Goal: Download file/media

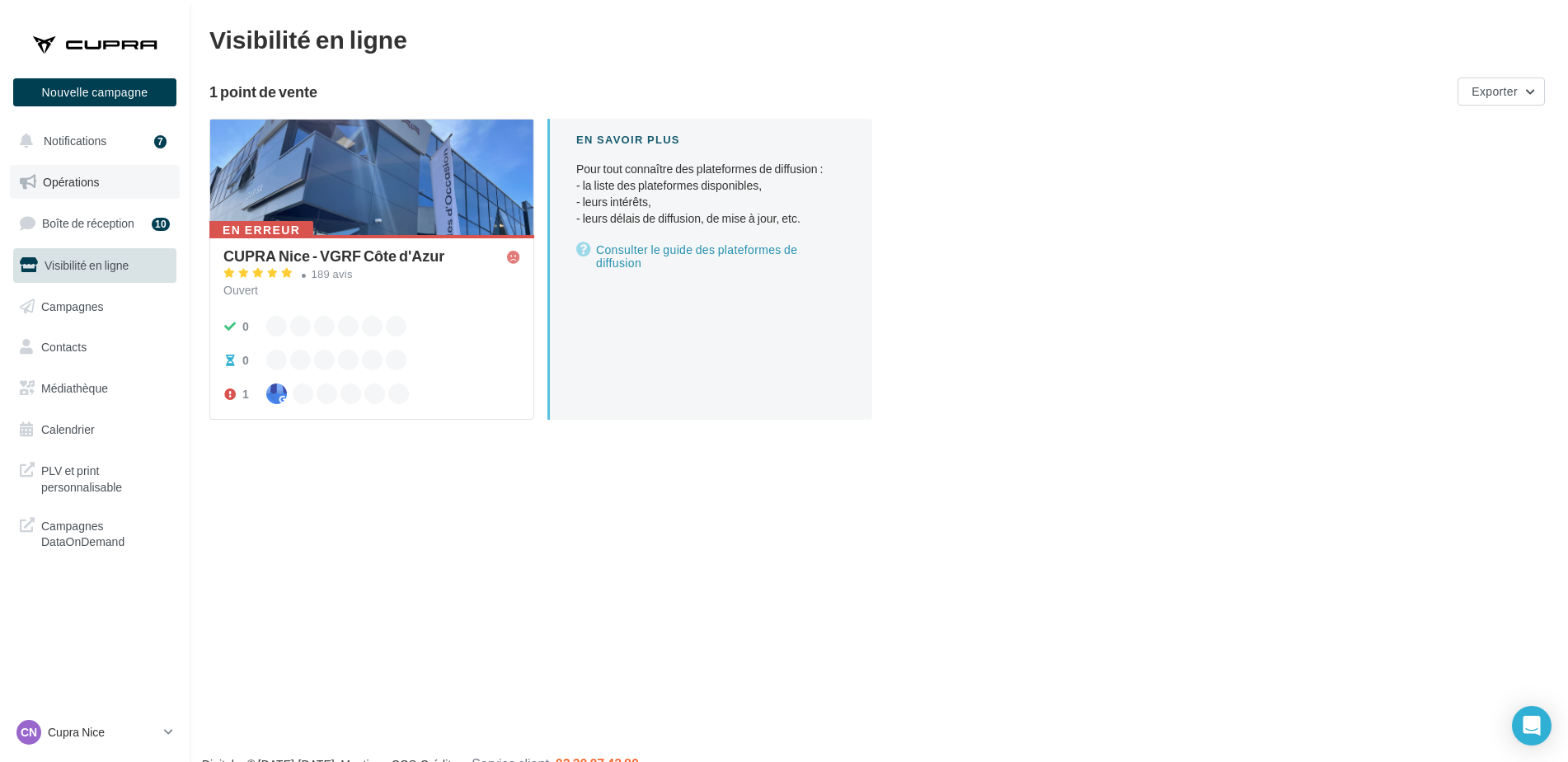
click at [53, 183] on span "Opérations" at bounding box center [71, 182] width 56 height 14
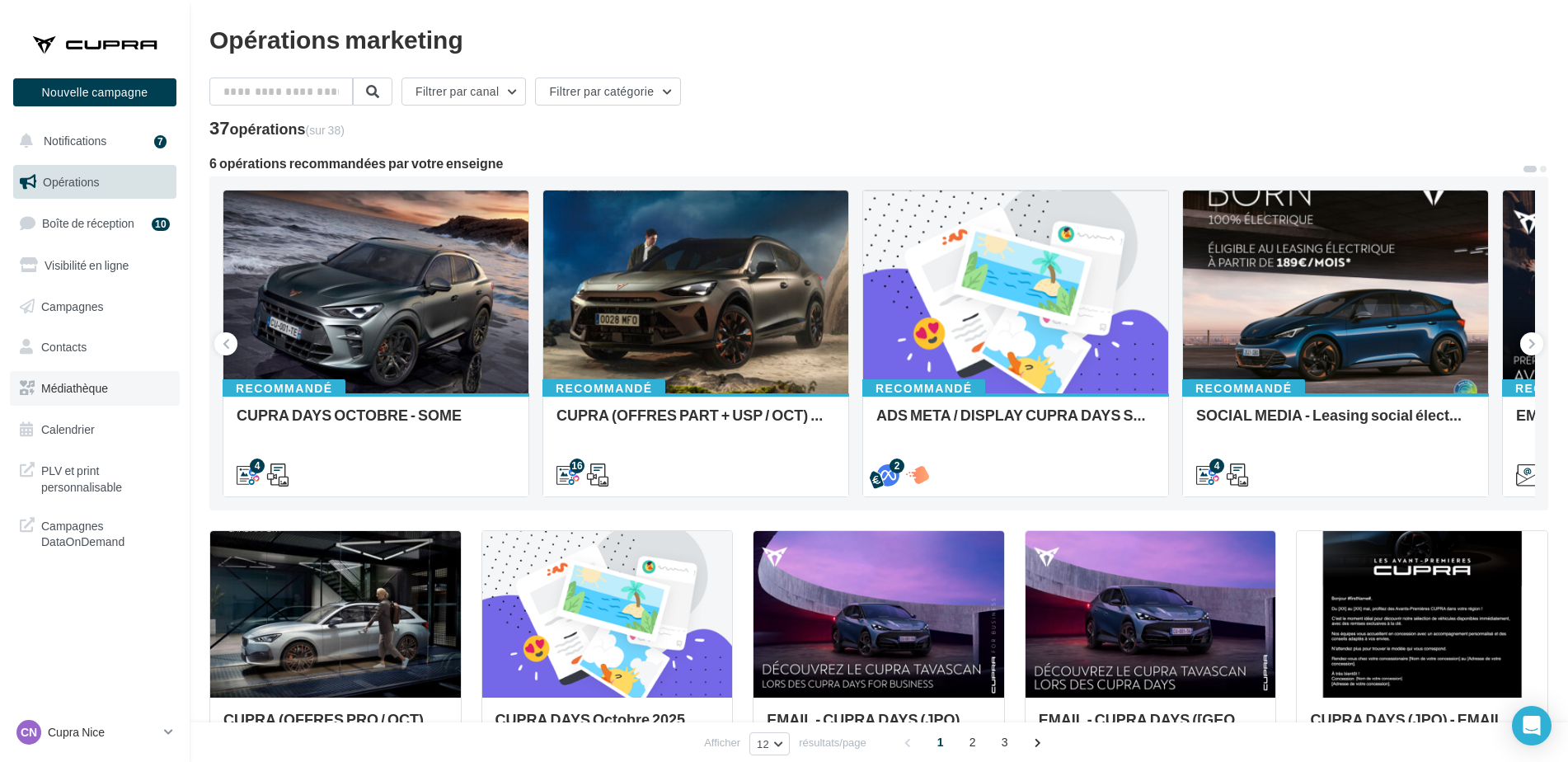
click at [34, 376] on link "Médiathèque" at bounding box center [94, 388] width 170 height 34
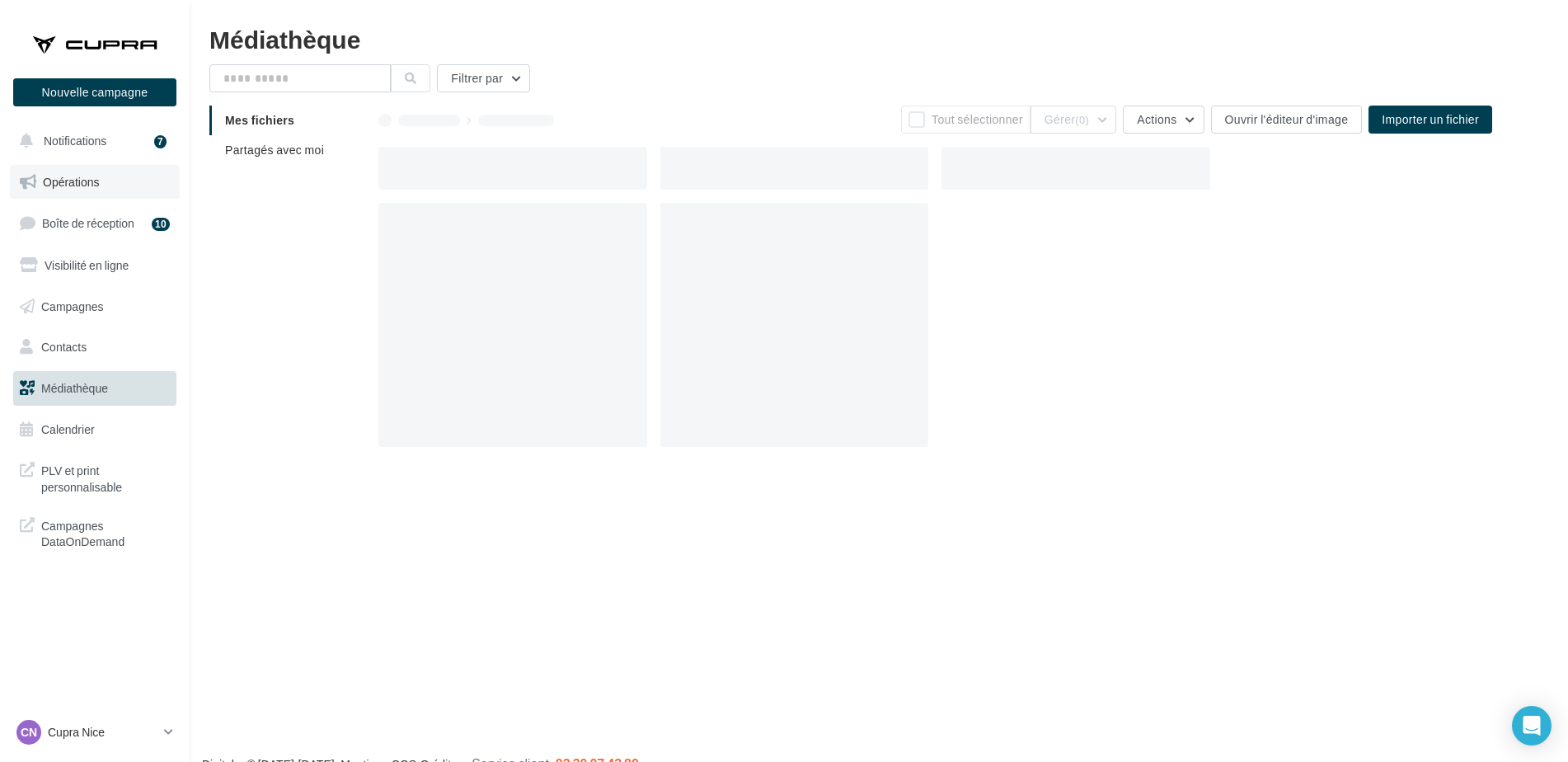
click at [74, 194] on link "Opérations" at bounding box center [94, 182] width 170 height 34
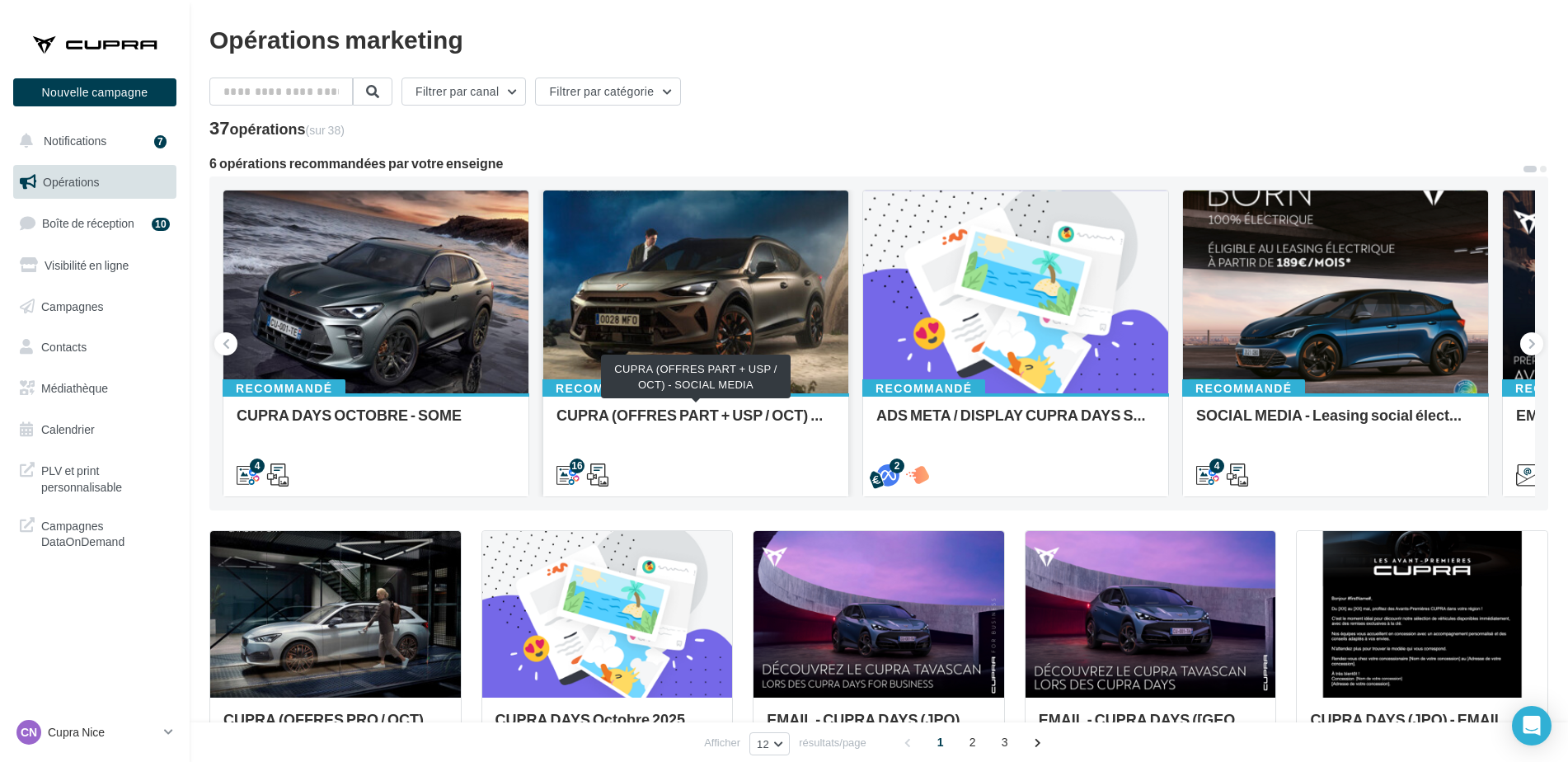
click at [671, 408] on div "CUPRA (OFFRES PART + USP / OCT) - SOCIAL MEDIA" at bounding box center [696, 422] width 279 height 33
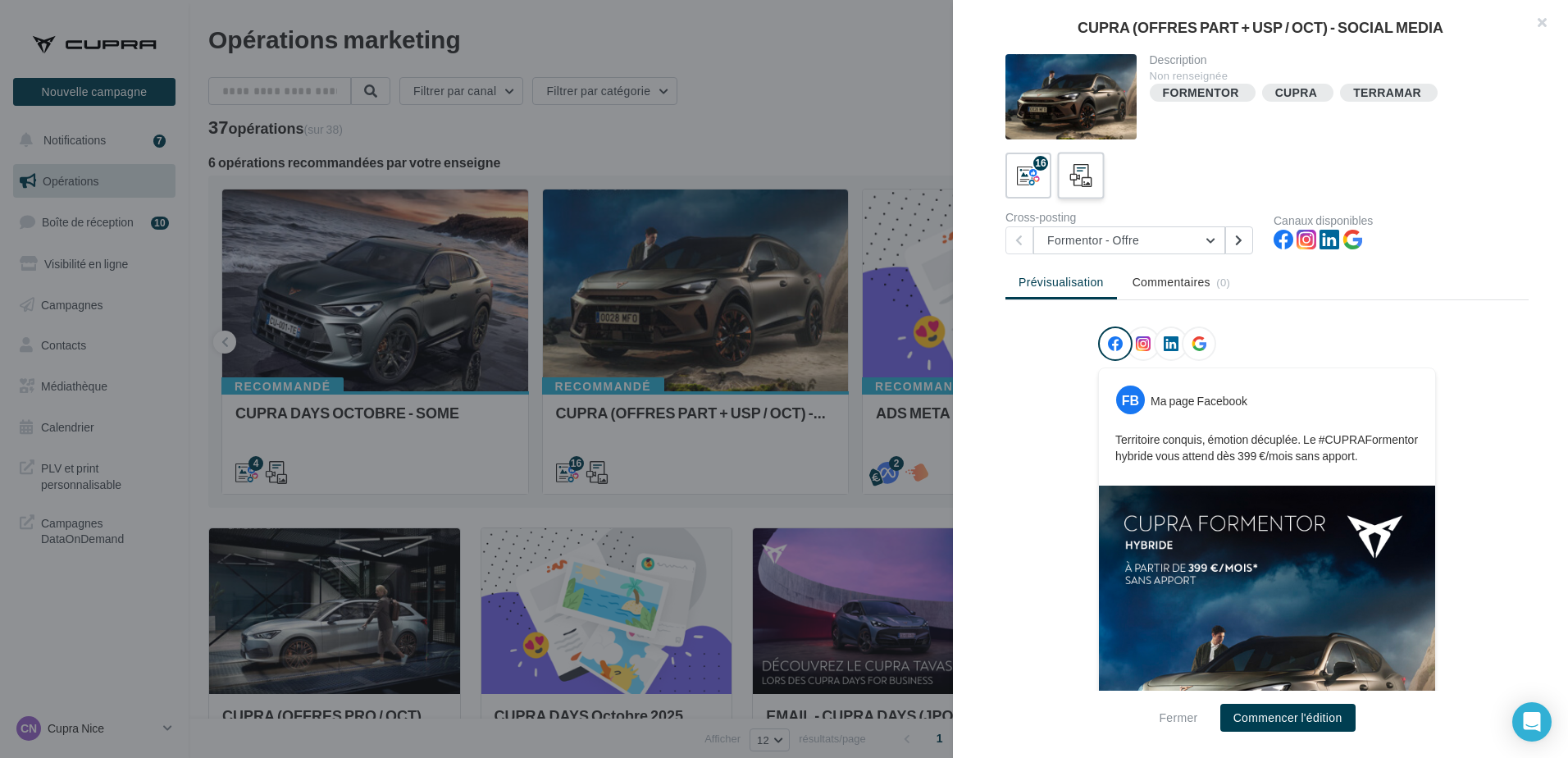
click at [1088, 190] on div at bounding box center [1080, 175] width 31 height 31
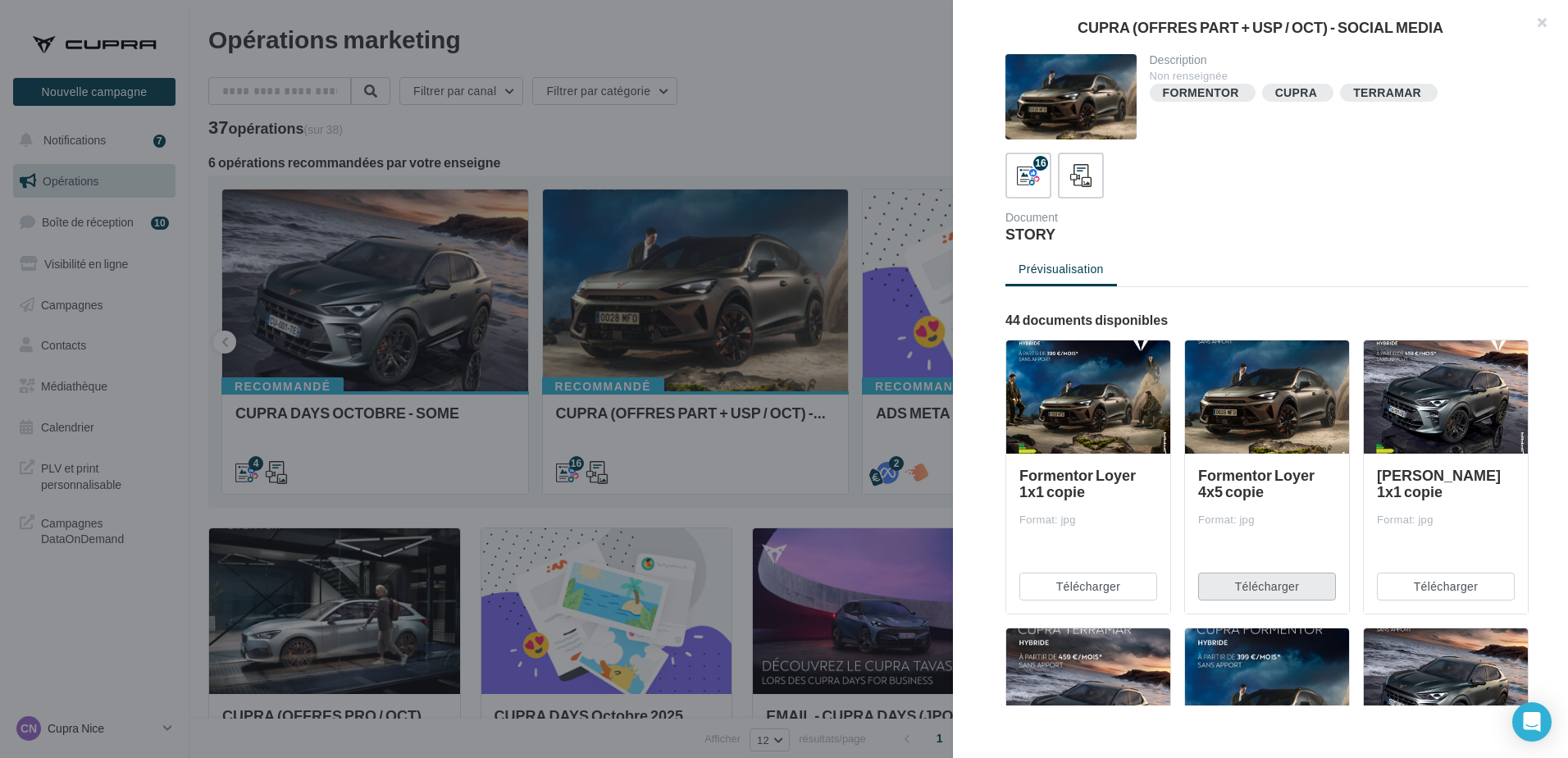
click at [1257, 590] on button "Télécharger" at bounding box center [1266, 587] width 138 height 28
click at [1107, 246] on div "Description Non renseignée FORMENTOR CUPRA TERRAMAR 16 Document STORY Prévisual…" at bounding box center [1266, 380] width 628 height 651
click at [1030, 190] on div "16" at bounding box center [1029, 175] width 31 height 31
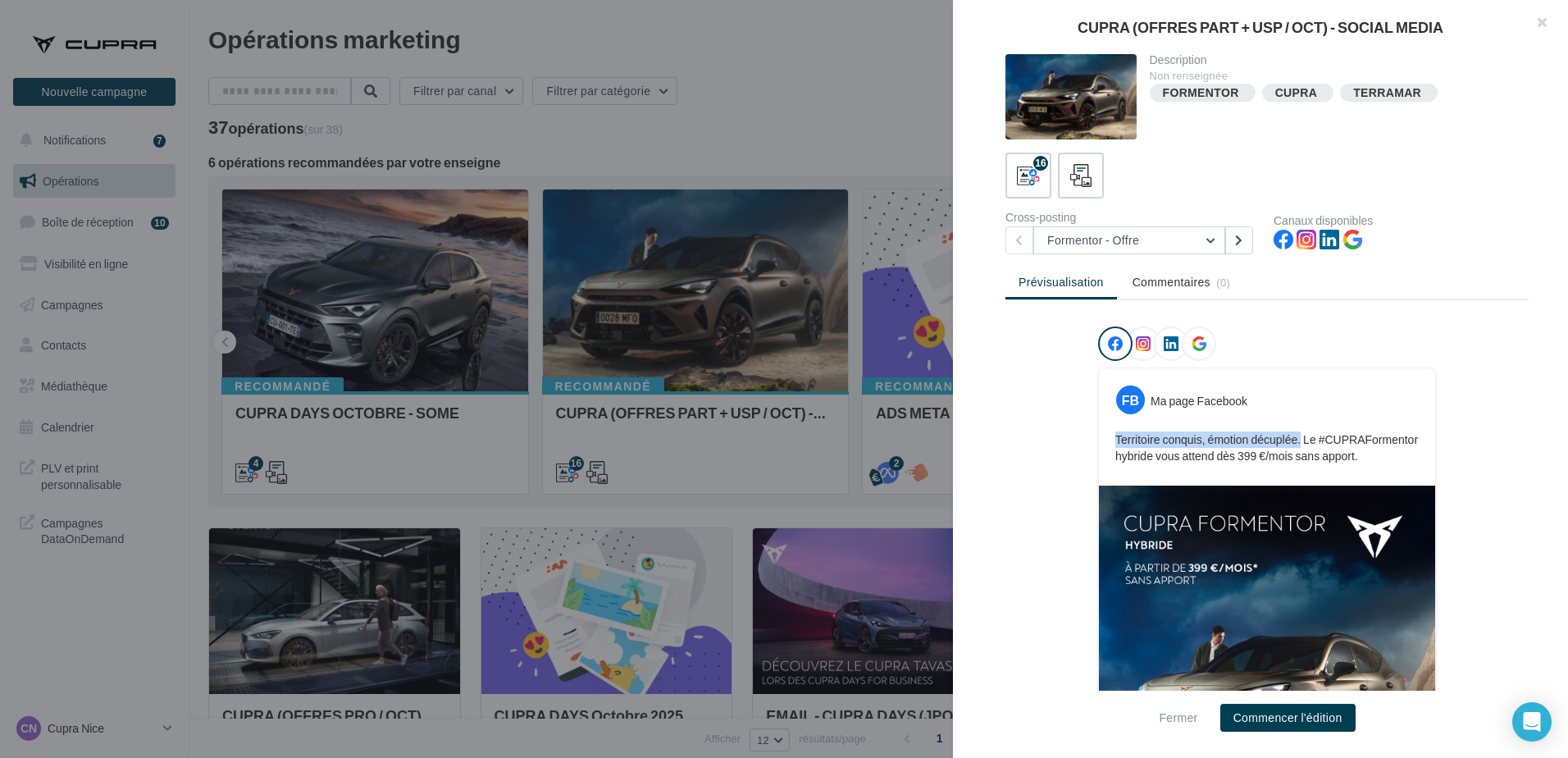
drag, startPoint x: 1111, startPoint y: 435, endPoint x: 1295, endPoint y: 437, distance: 184.0
click at [1295, 437] on p "Territoire conquis, émotion décuplée. Le #CUPRAFormentor hybride vous attend dè…" at bounding box center [1267, 447] width 303 height 32
drag, startPoint x: 1295, startPoint y: 437, endPoint x: 1276, endPoint y: 437, distance: 19.0
copy p "Territoire conquis, émotion décuplée."
click at [1245, 239] on button at bounding box center [1239, 240] width 28 height 28
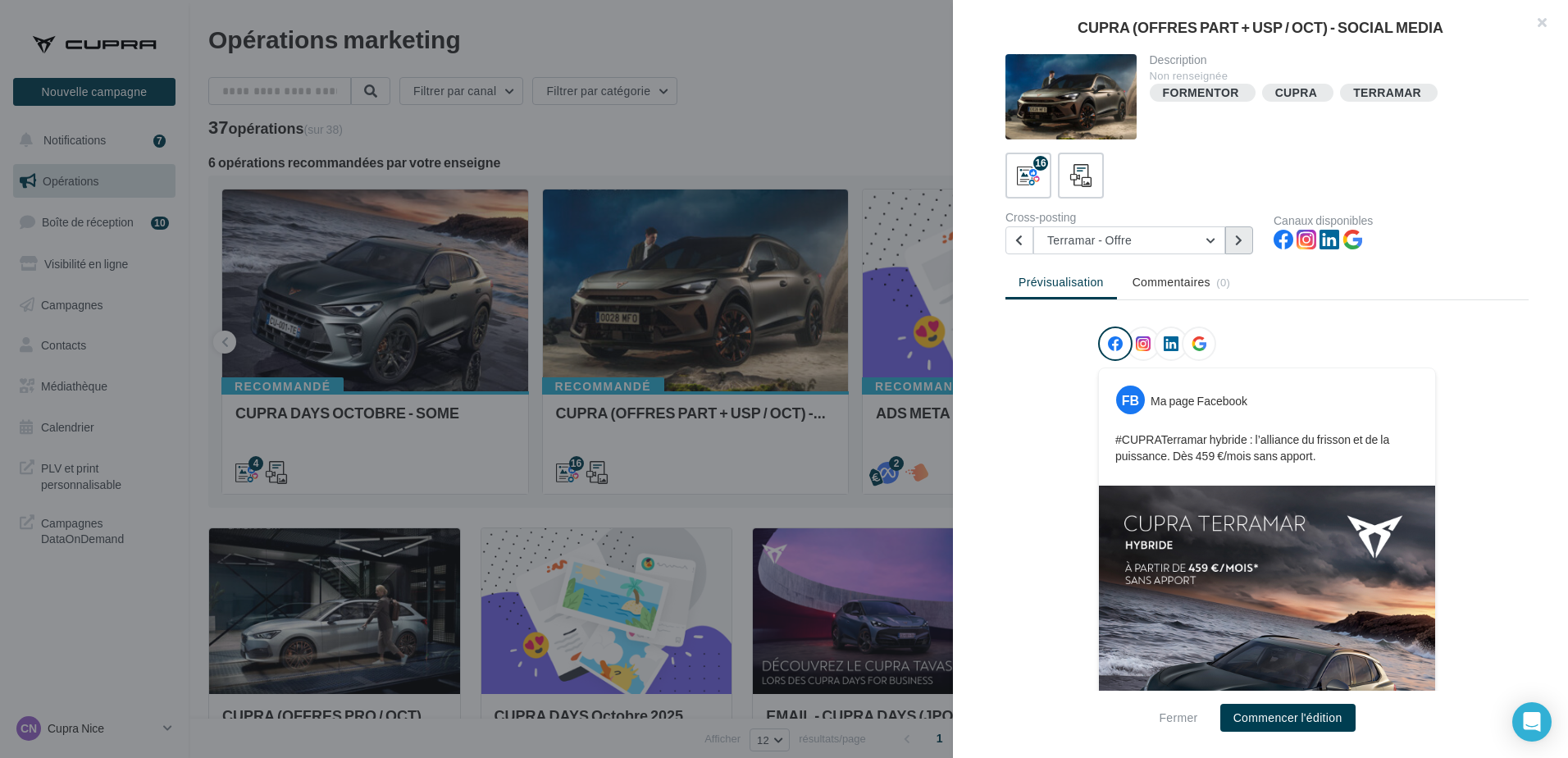
click at [1229, 246] on button at bounding box center [1239, 240] width 28 height 28
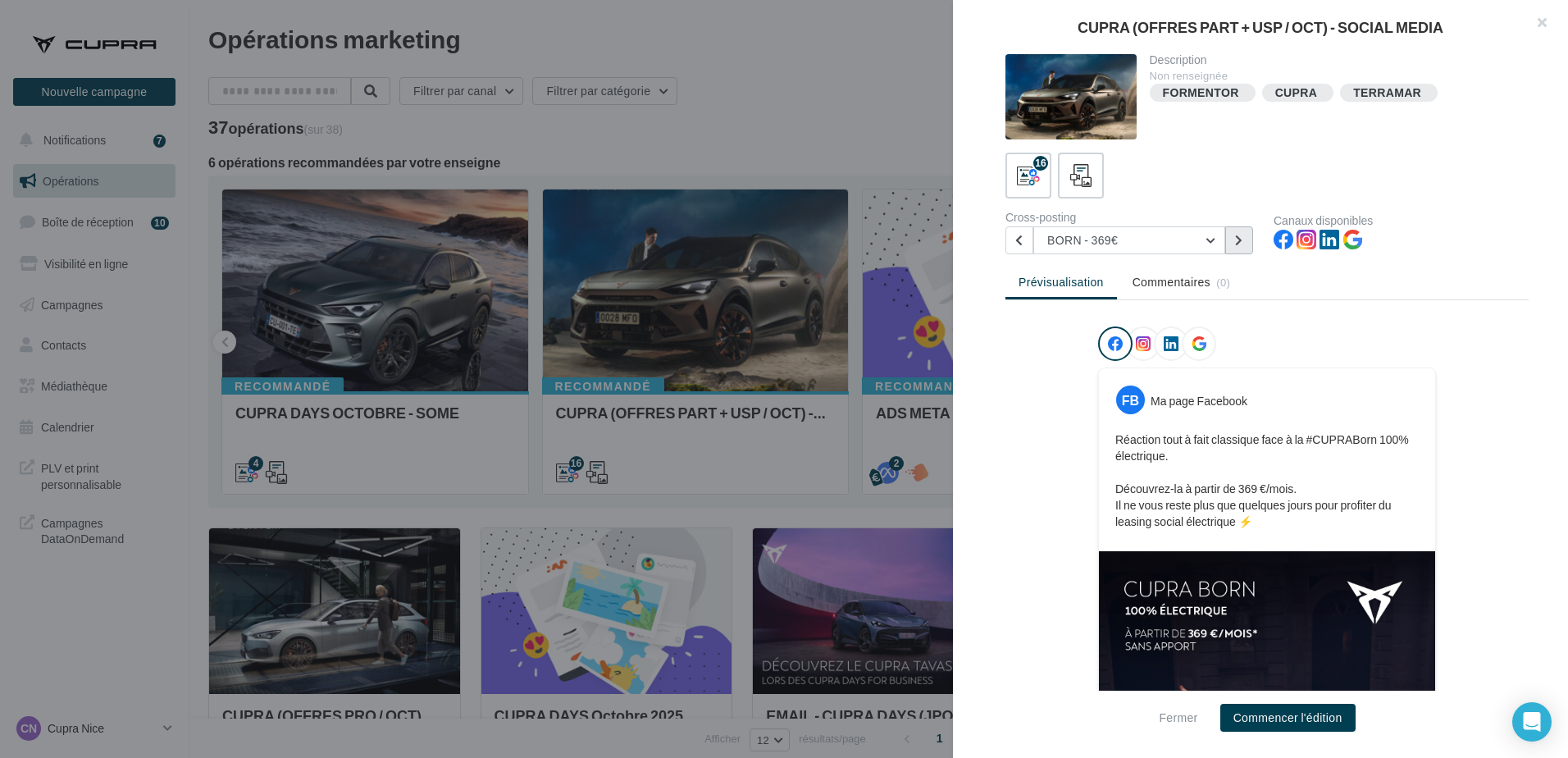
click at [1229, 247] on button at bounding box center [1239, 240] width 28 height 28
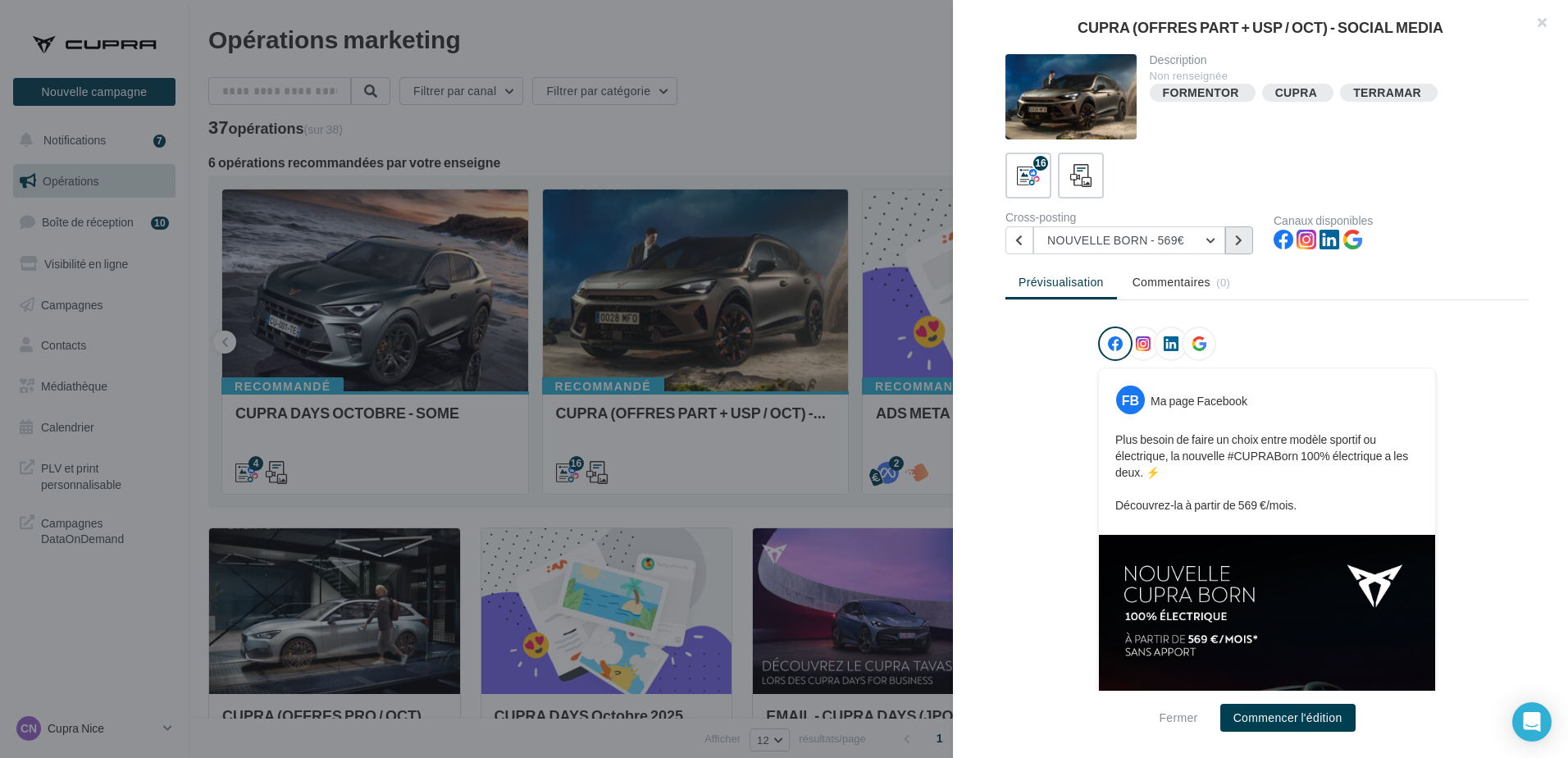
click at [1229, 247] on button at bounding box center [1239, 240] width 28 height 28
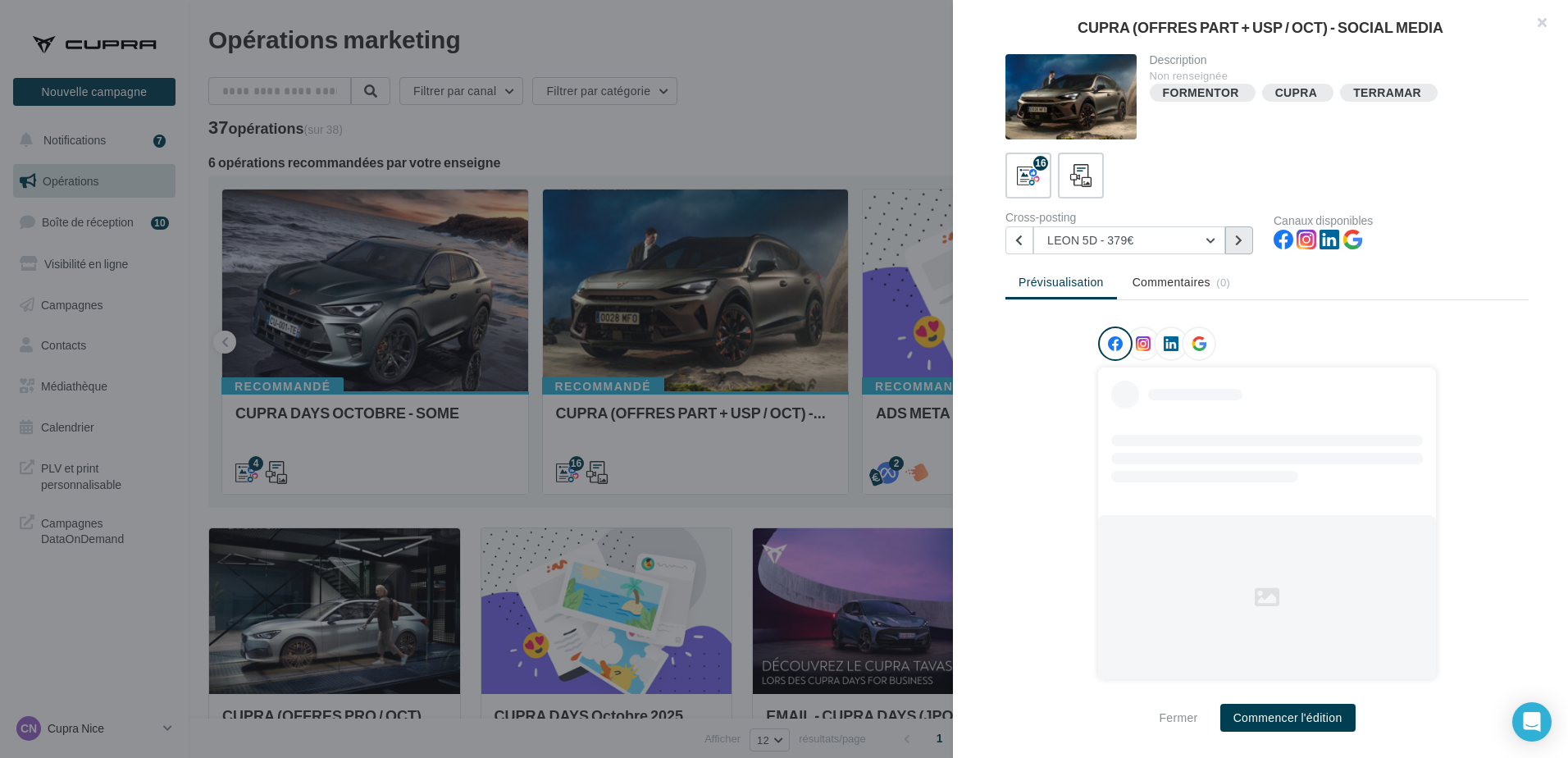
click at [1229, 247] on button at bounding box center [1239, 240] width 28 height 28
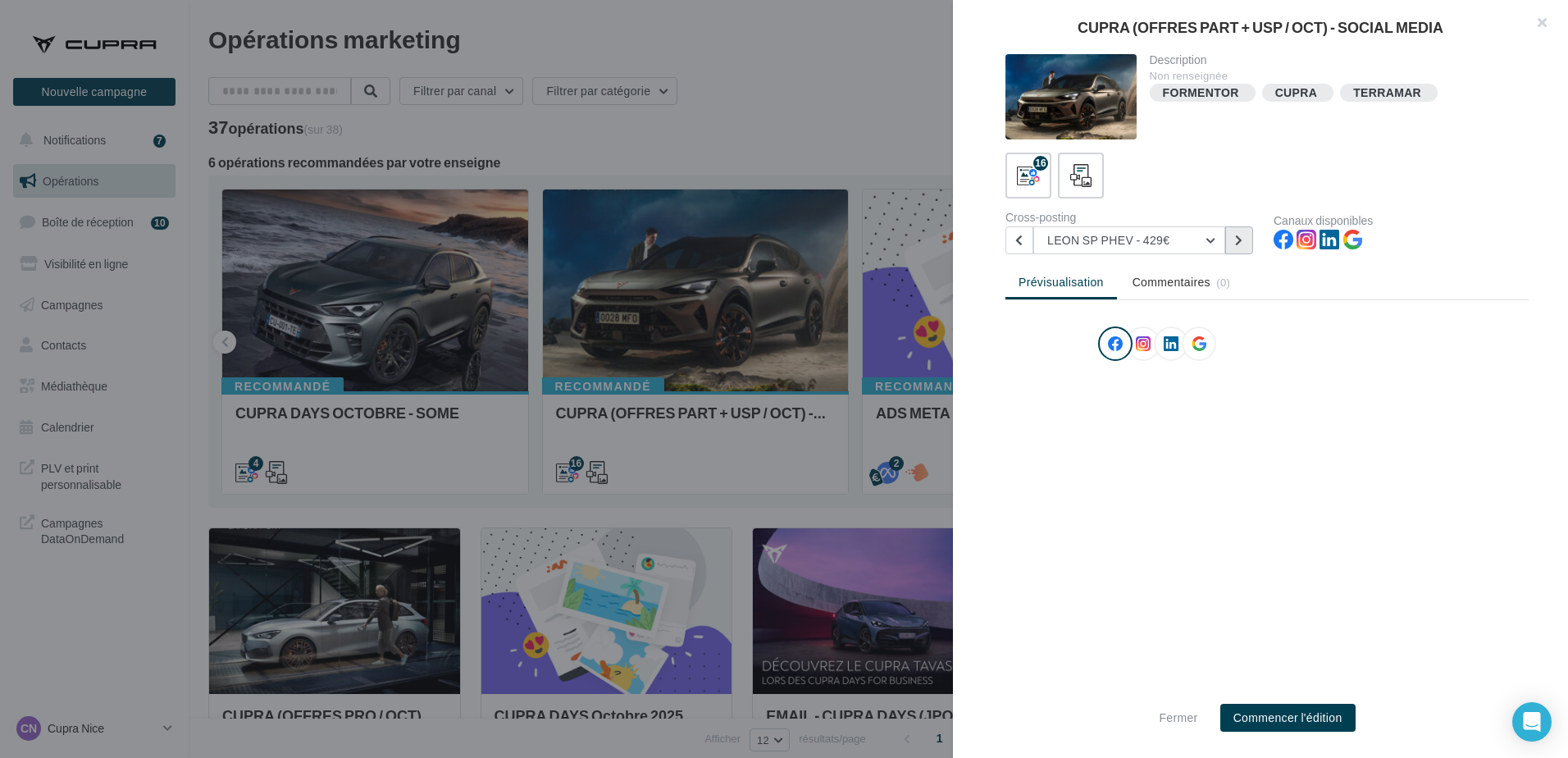
click at [1229, 247] on button at bounding box center [1239, 240] width 28 height 28
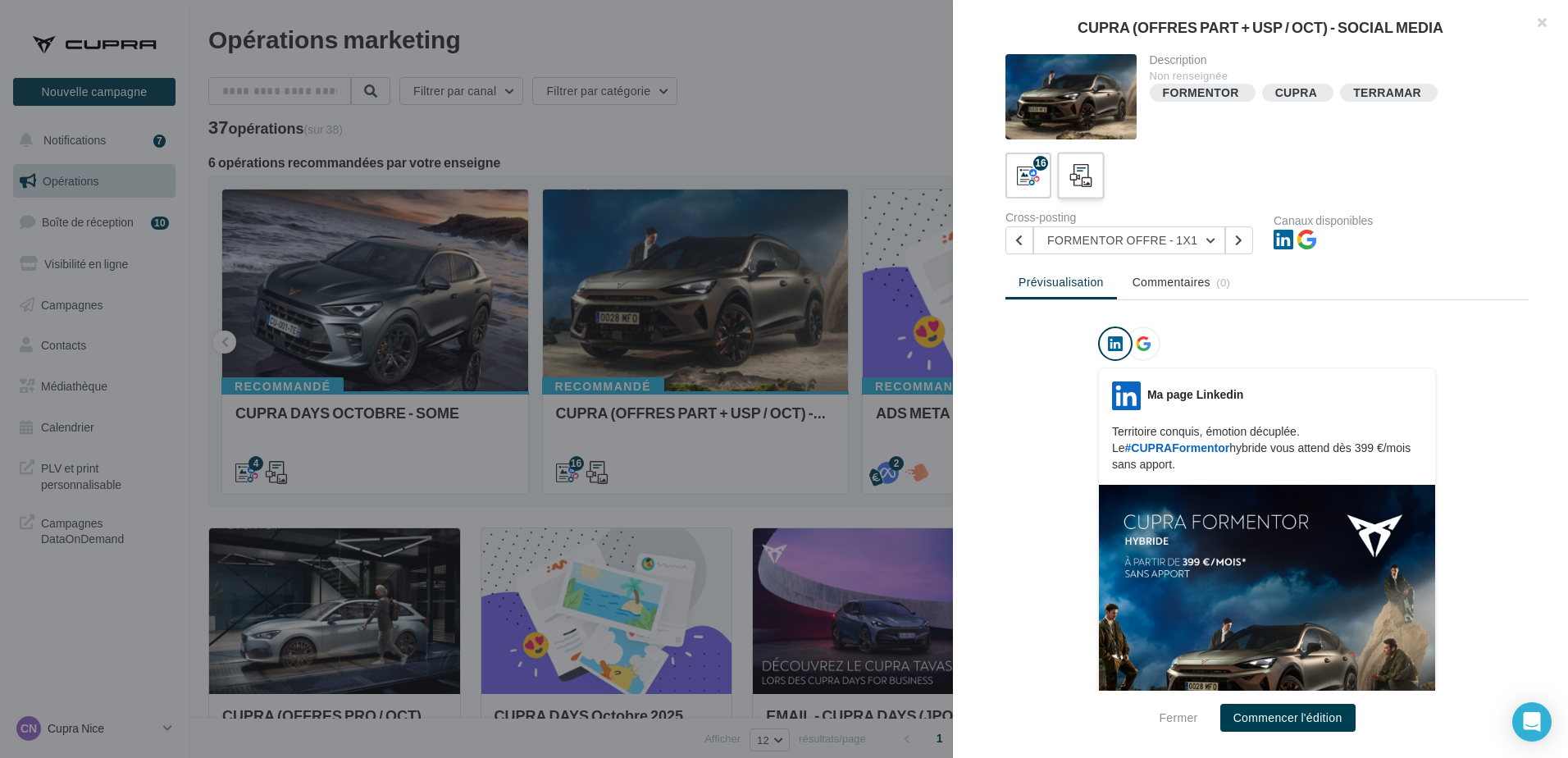
click at [1096, 183] on label at bounding box center [1080, 175] width 46 height 46
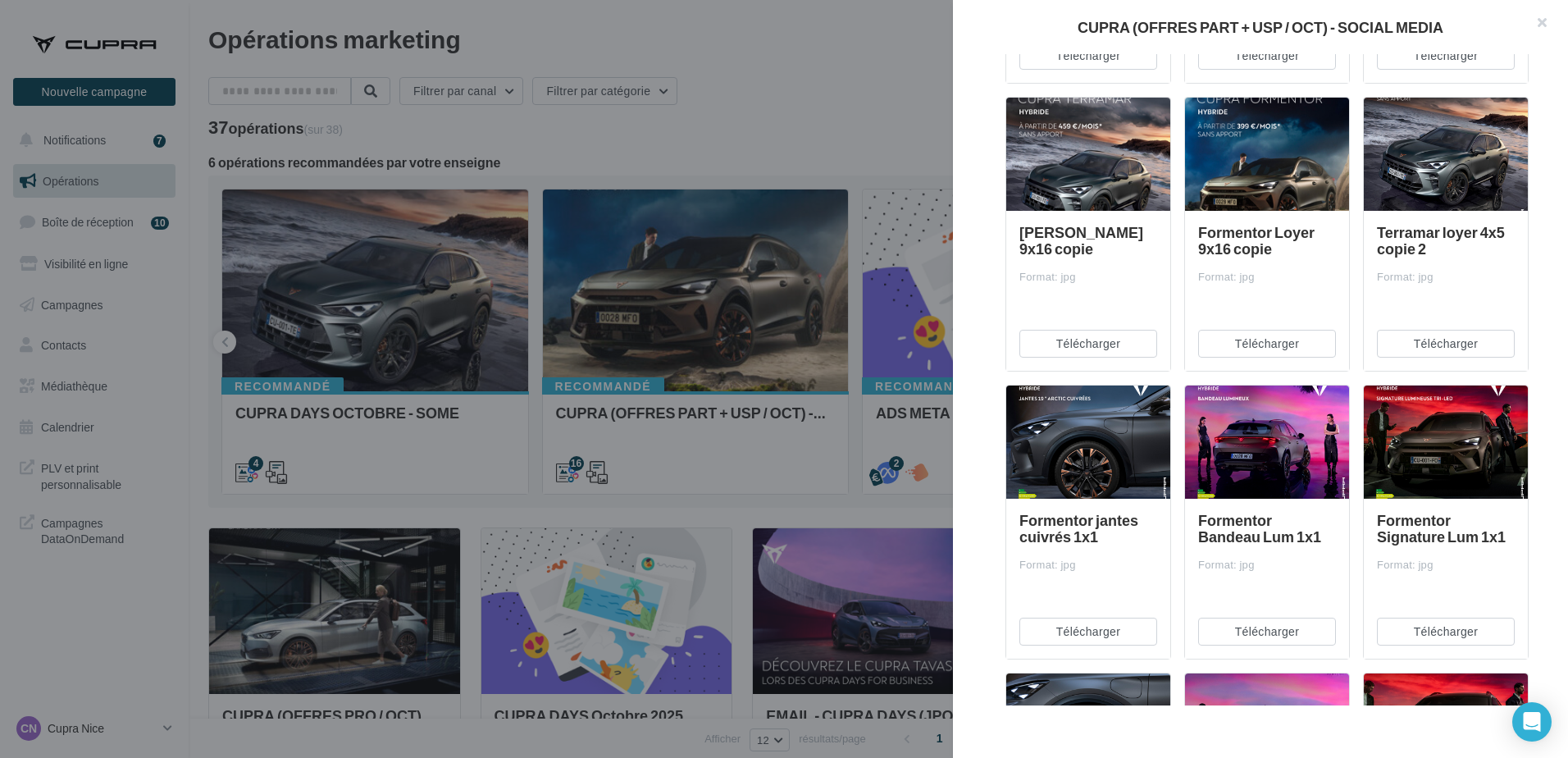
scroll to position [574, 0]
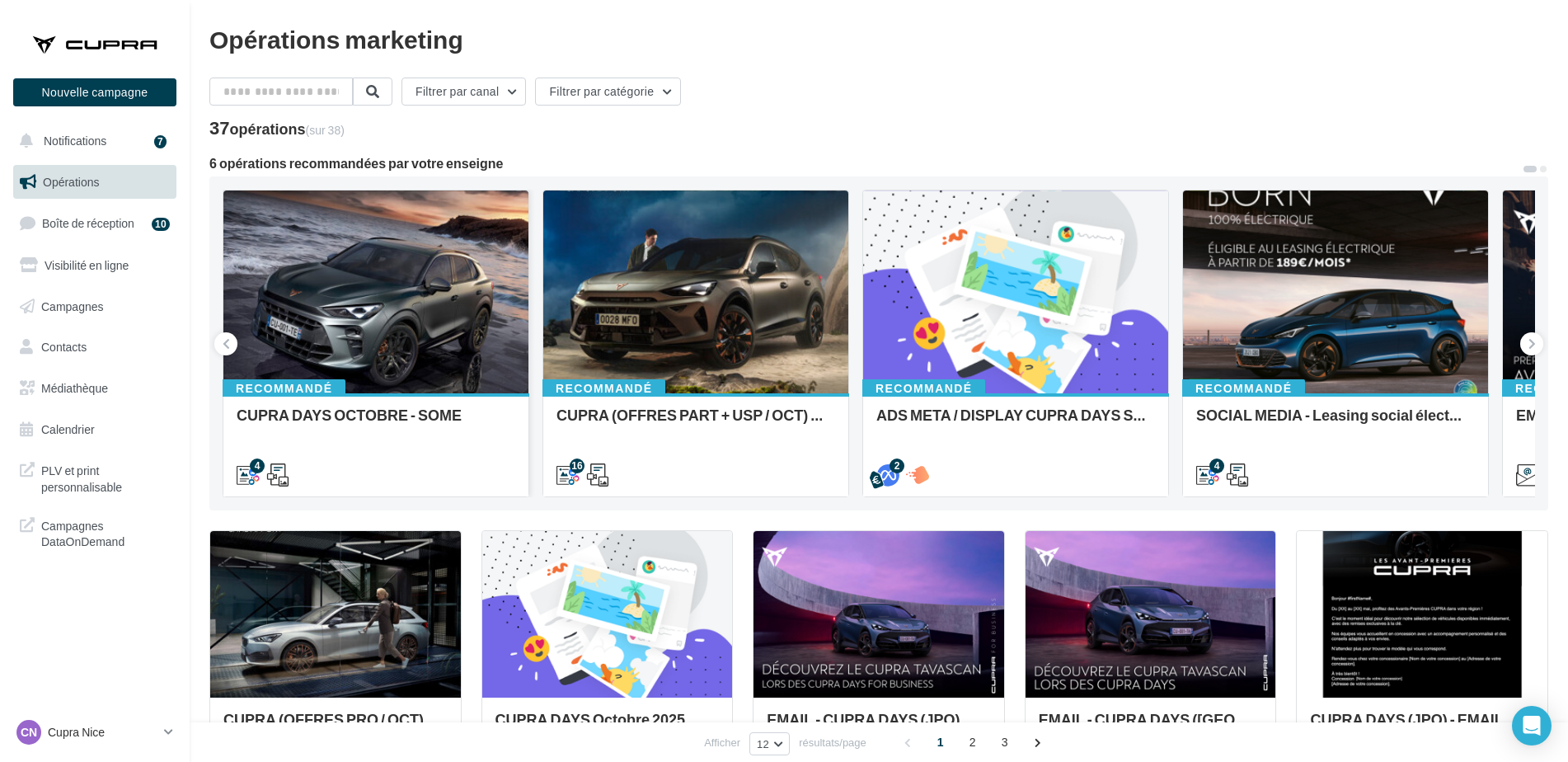
click at [423, 281] on div at bounding box center [376, 293] width 305 height 205
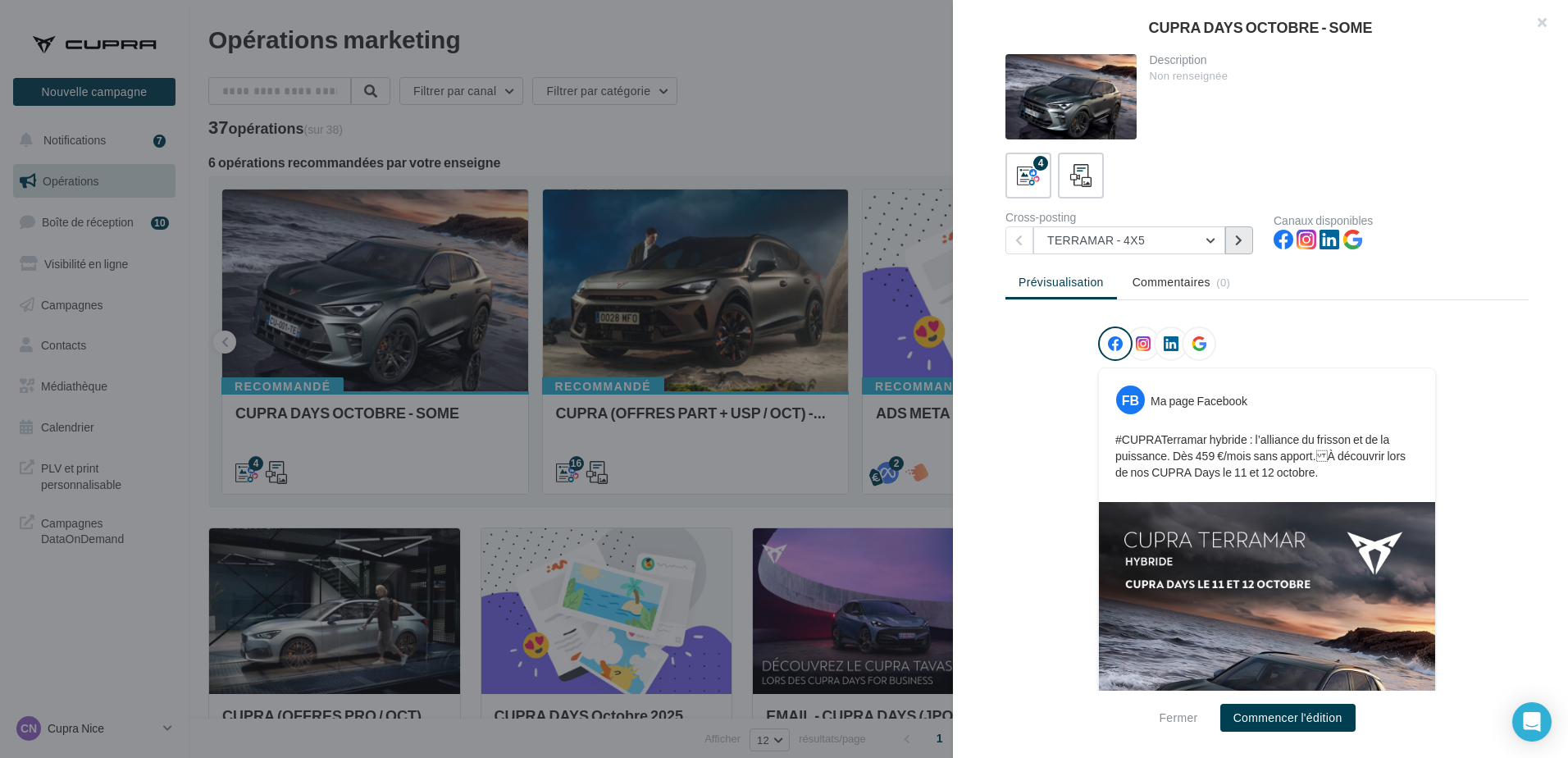
click at [1245, 242] on button at bounding box center [1239, 240] width 28 height 28
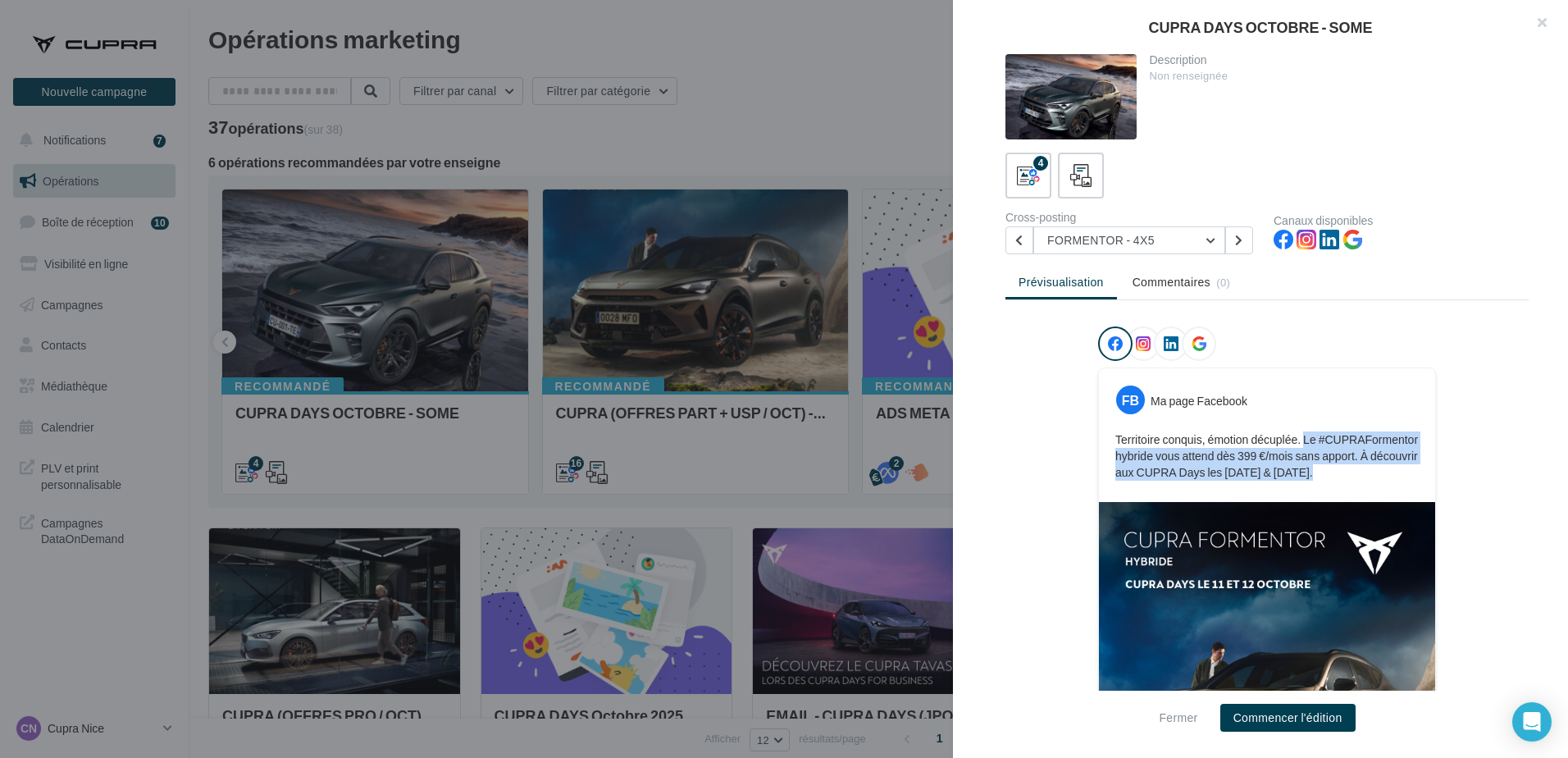
drag, startPoint x: 1301, startPoint y: 434, endPoint x: 1349, endPoint y: 469, distance: 59.4
click at [1349, 469] on p "Territoire conquis, émotion décuplée. Le #CUPRAFormentor hybride vous attend dè…" at bounding box center [1267, 456] width 303 height 49
copy p "Le #CUPRAFormentor hybride vous attend dès 399 €/mois sans apport. À découvrir …"
click at [1014, 236] on button at bounding box center [1019, 240] width 28 height 28
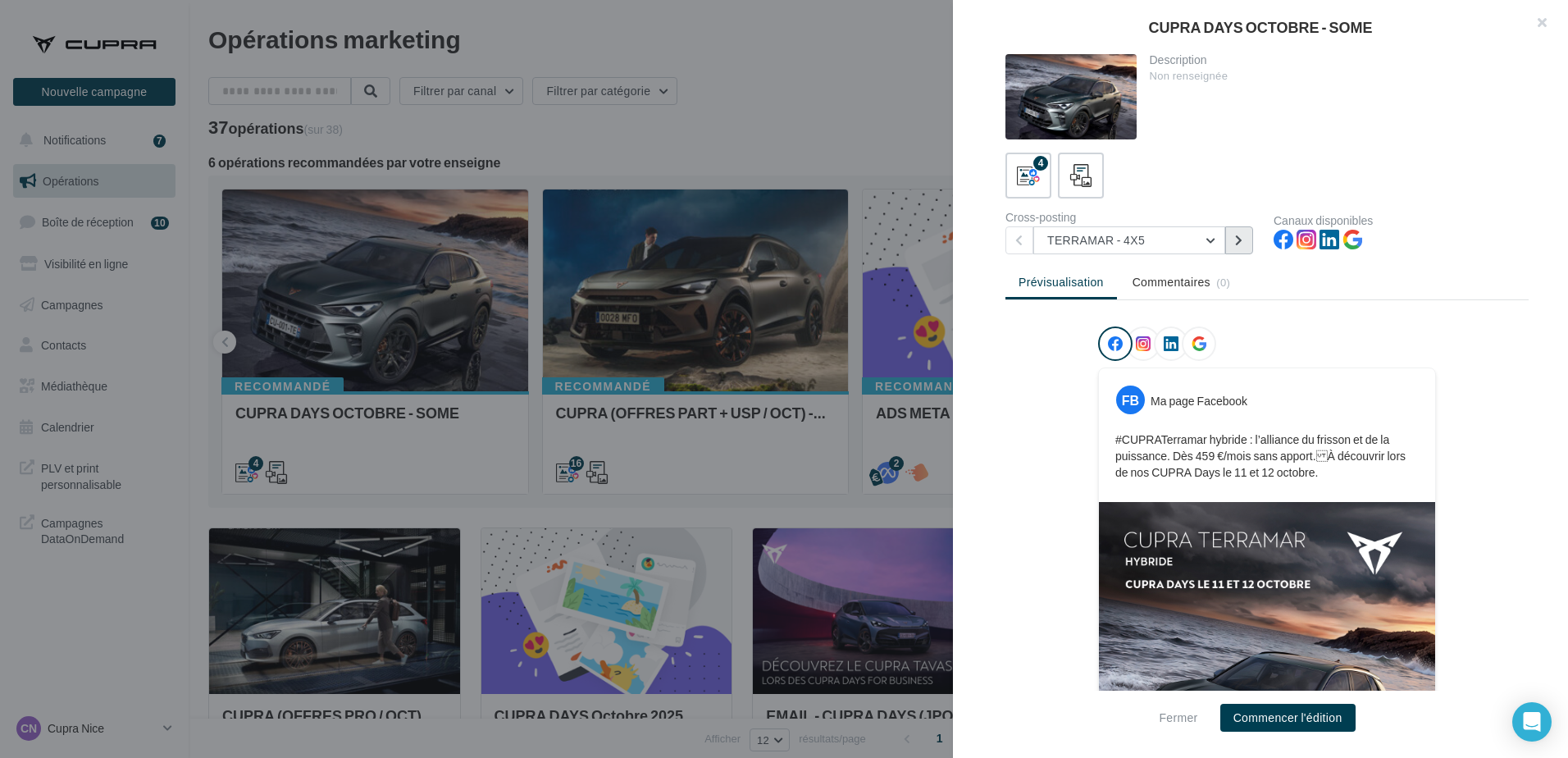
click at [1236, 236] on button at bounding box center [1239, 240] width 28 height 28
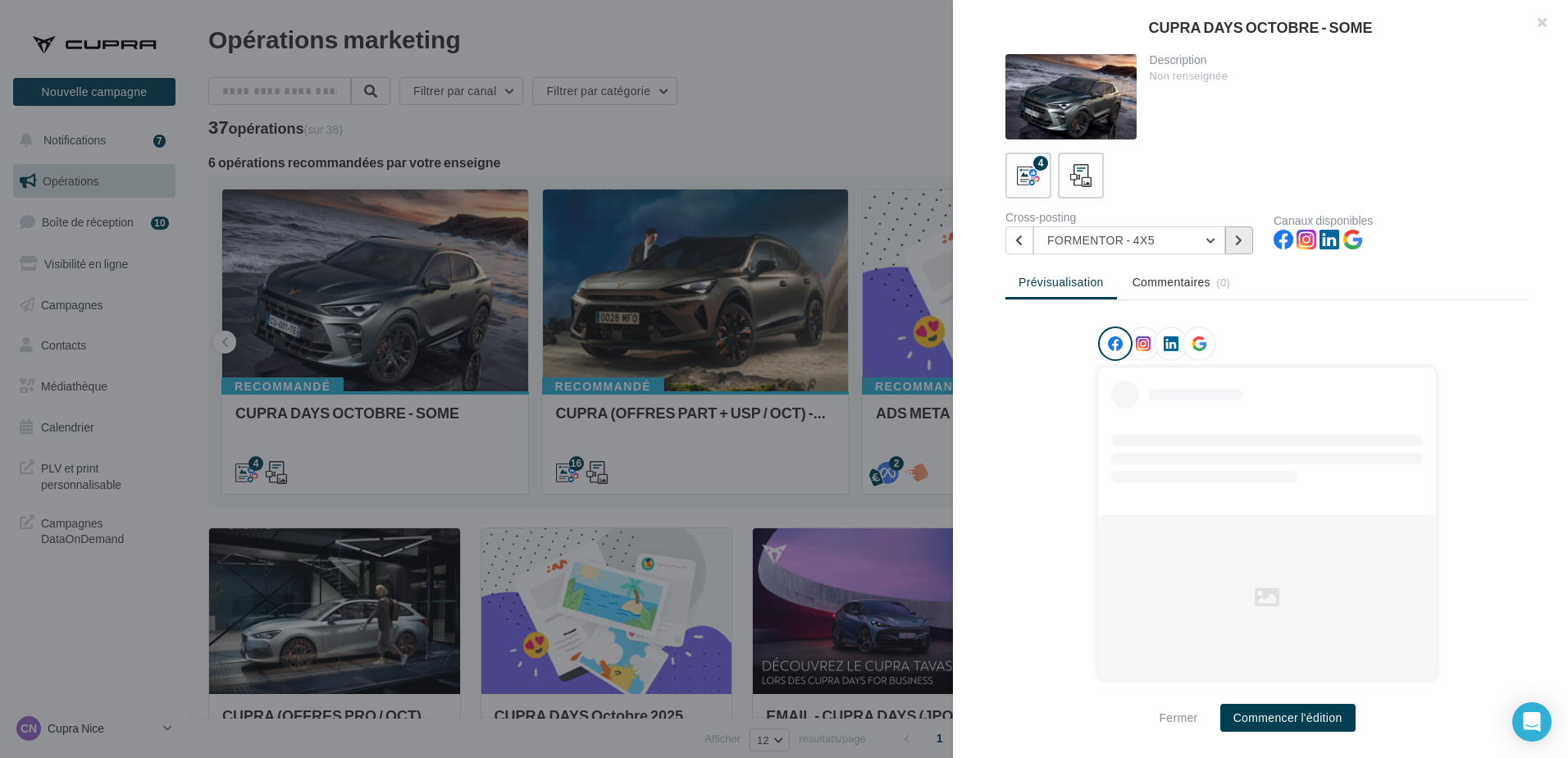
click at [1236, 236] on icon at bounding box center [1238, 240] width 7 height 11
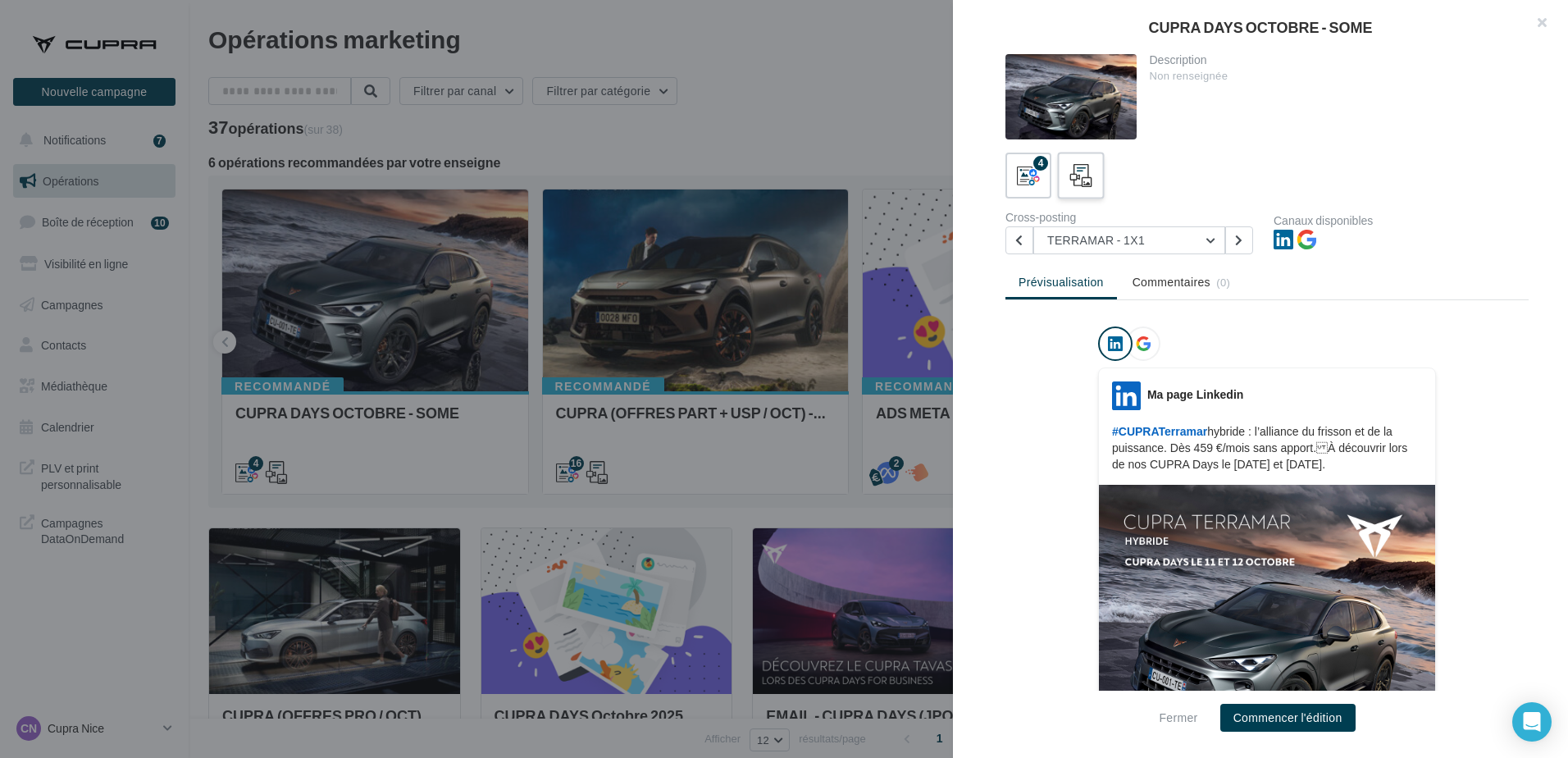
click at [1071, 182] on icon at bounding box center [1080, 175] width 24 height 24
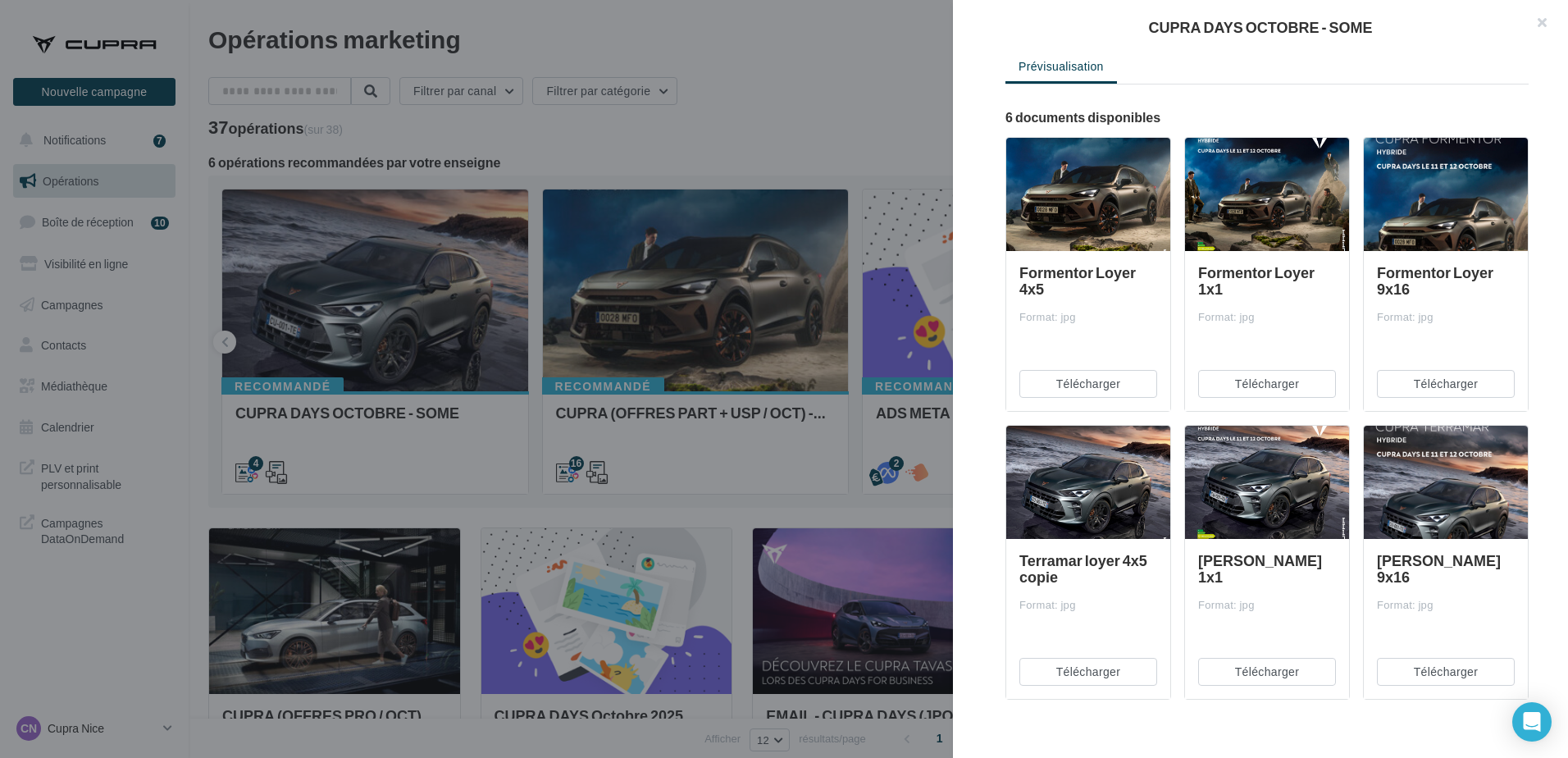
scroll to position [223, 0]
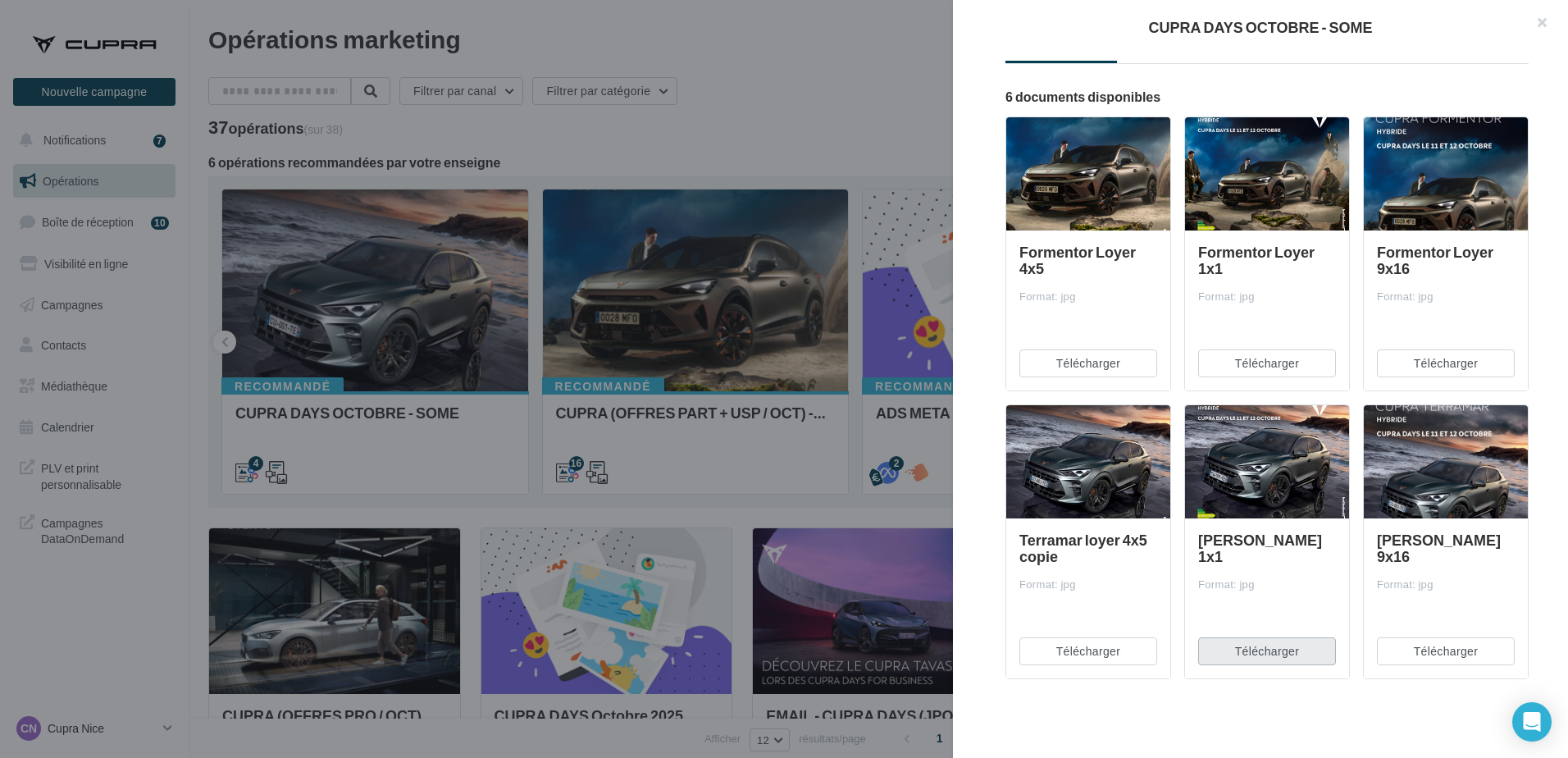
click at [1260, 639] on button "Télécharger" at bounding box center [1266, 651] width 138 height 28
click at [1229, 730] on div "CUPRA DAYS OCTOBRE - SOME Description Non renseignée 4 Document STORY Prévisual…" at bounding box center [1259, 379] width 615 height 758
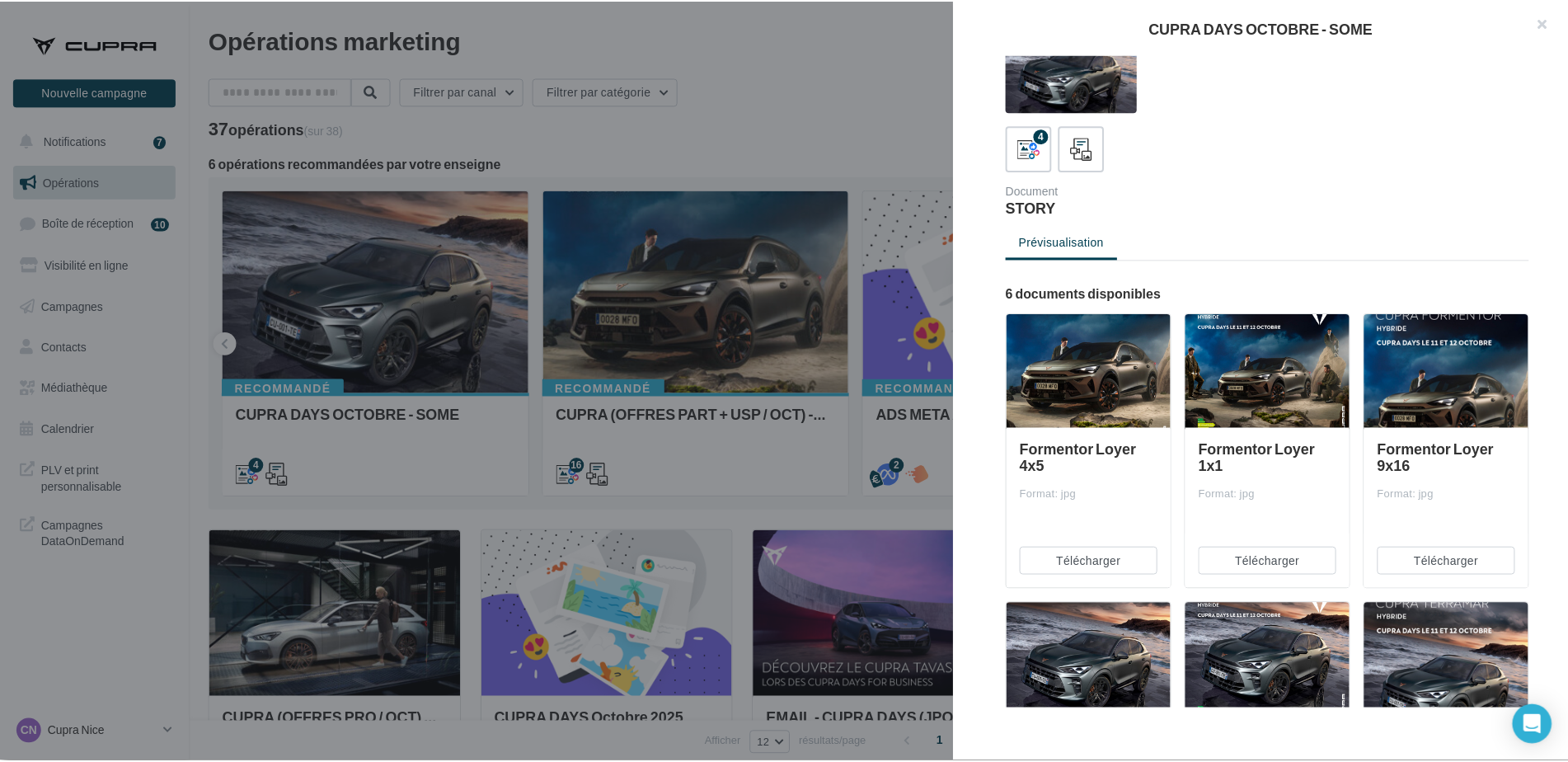
scroll to position [0, 0]
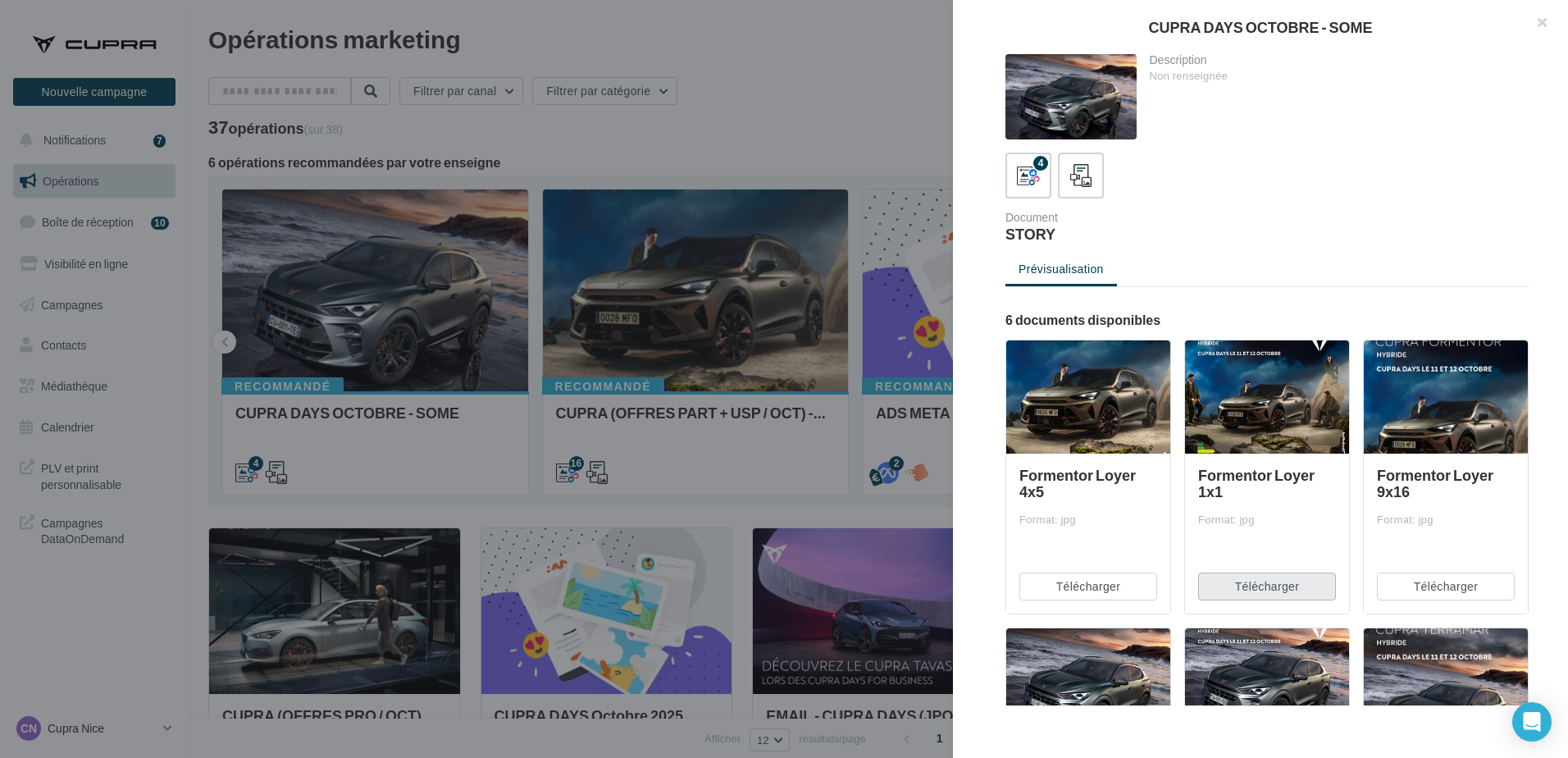
click at [1272, 598] on button "Télécharger" at bounding box center [1266, 587] width 138 height 28
click at [748, 132] on div at bounding box center [784, 379] width 1568 height 758
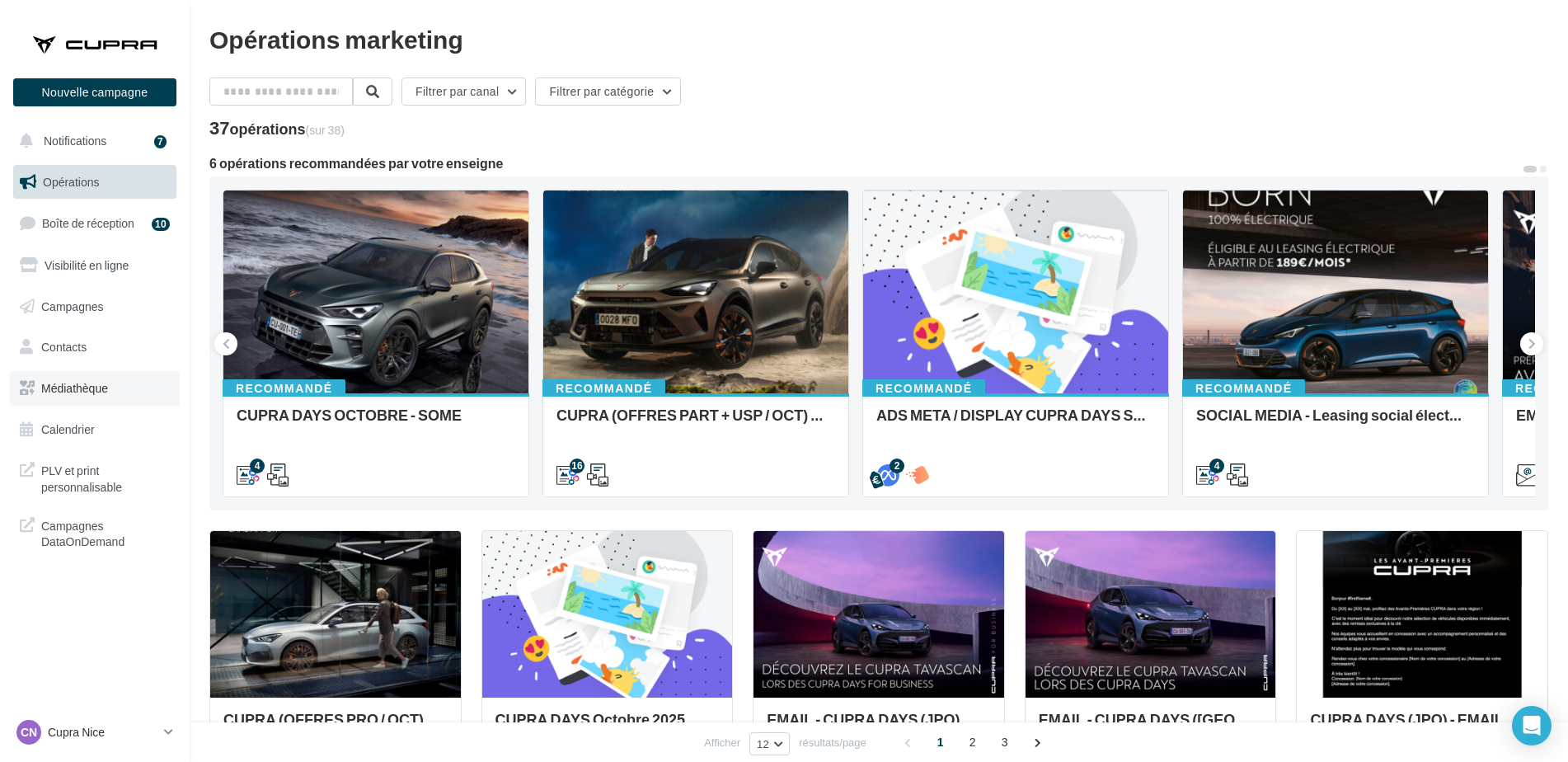
click at [72, 378] on link "Médiathèque" at bounding box center [94, 388] width 170 height 34
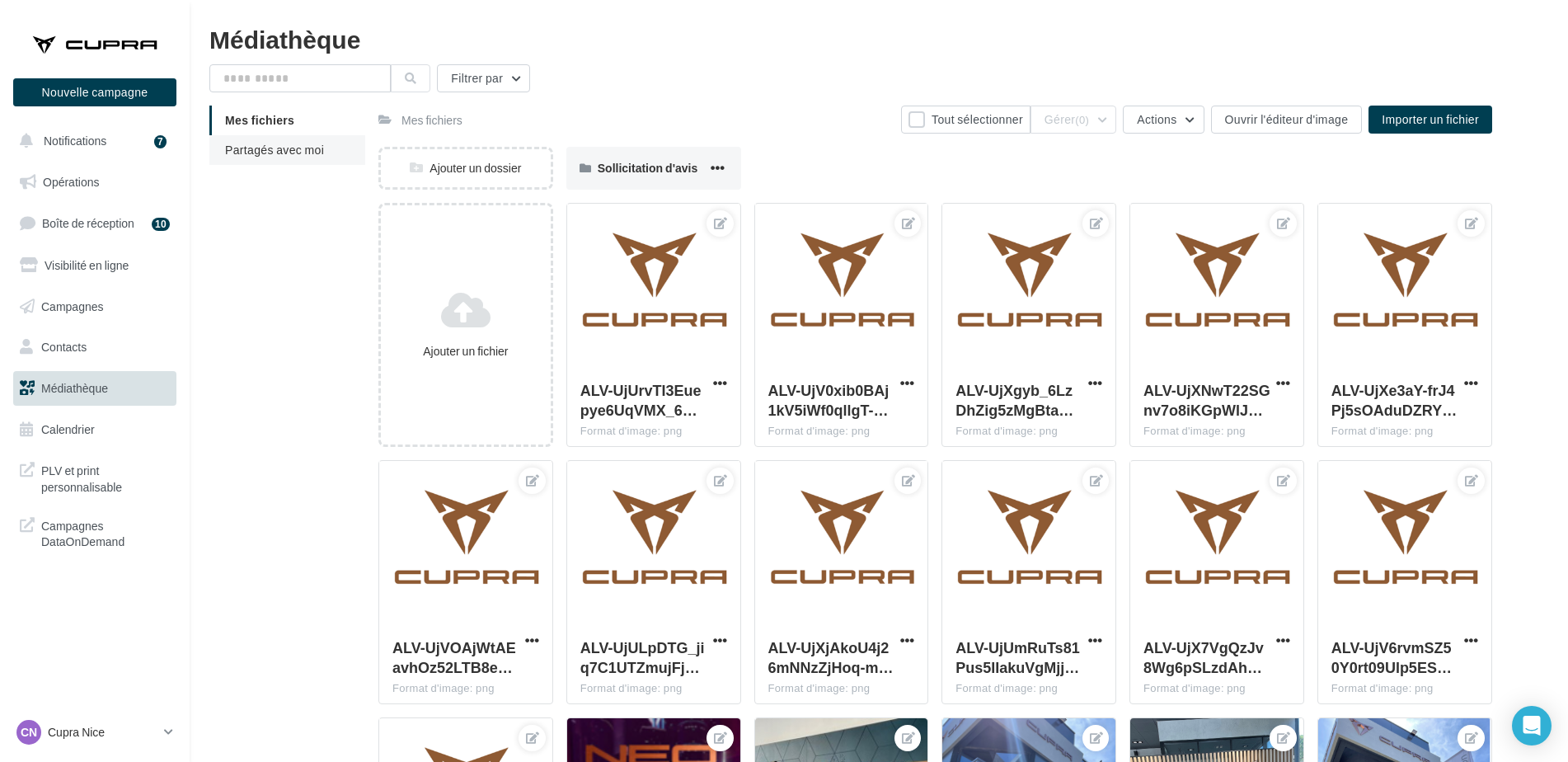
click at [288, 153] on span "Partagés avec moi" at bounding box center [274, 150] width 99 height 14
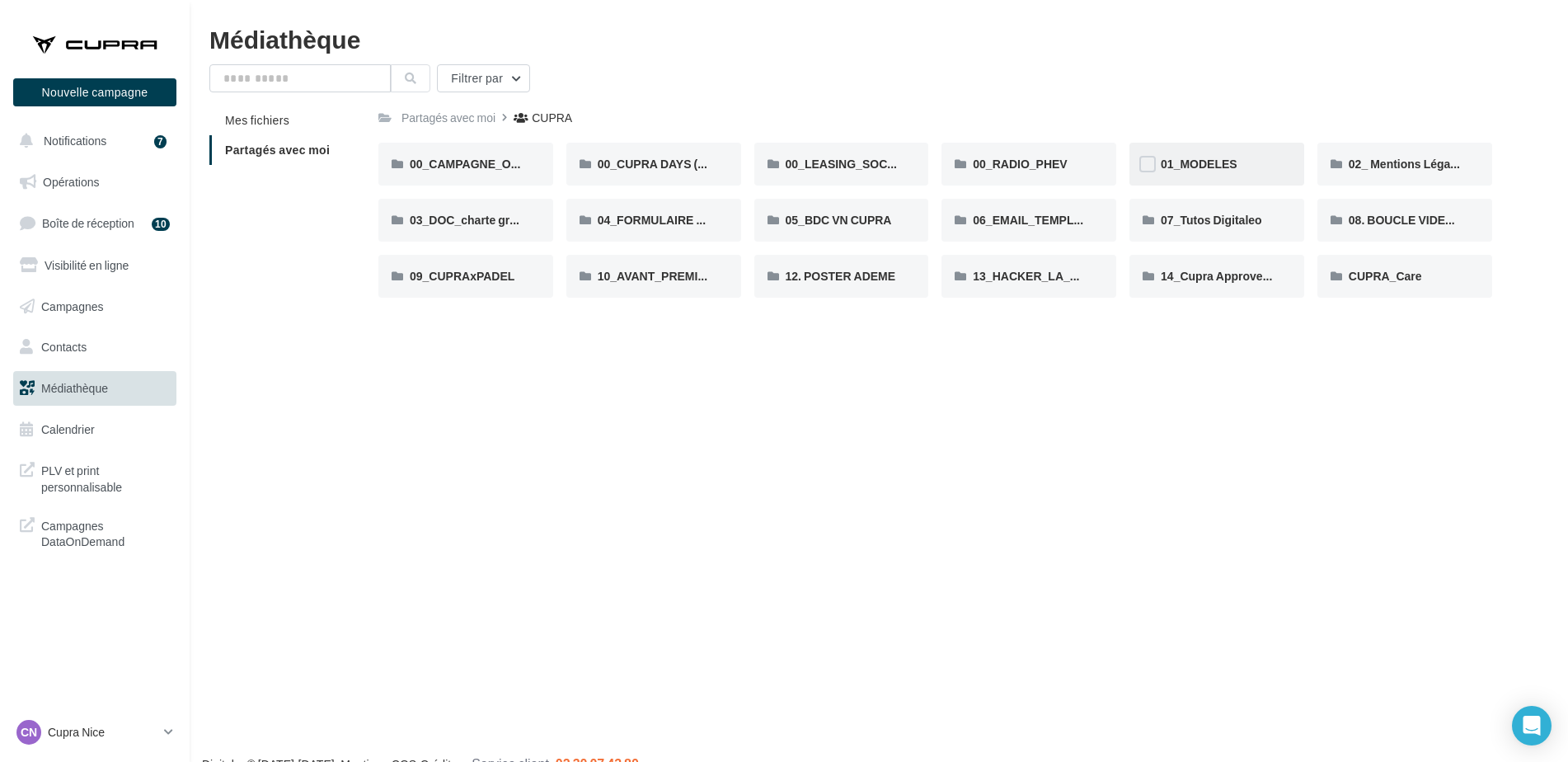
click at [1235, 165] on span "01_MODELES" at bounding box center [1198, 164] width 77 height 14
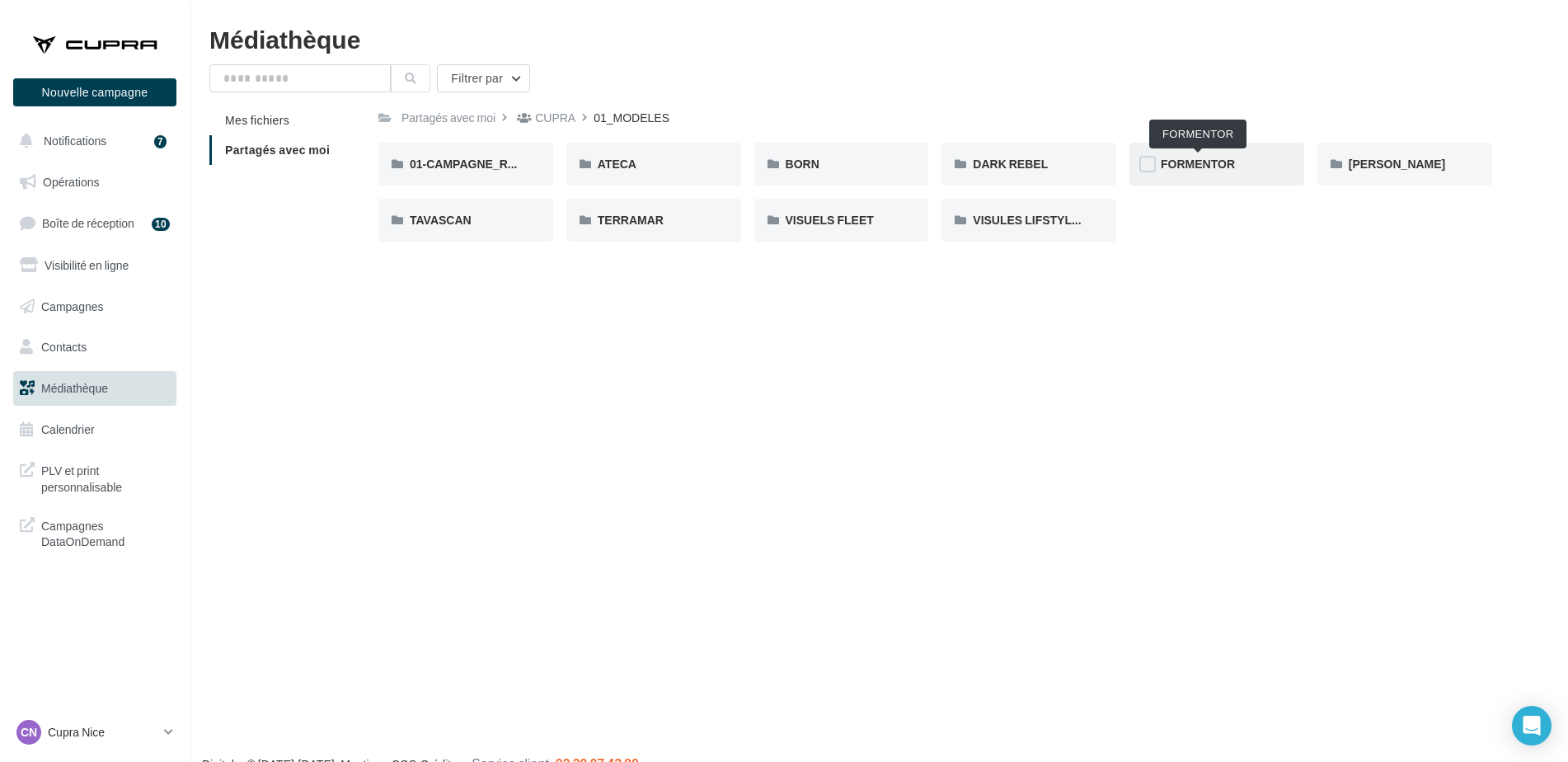
click at [1208, 168] on span "FORMENTOR" at bounding box center [1198, 164] width 74 height 14
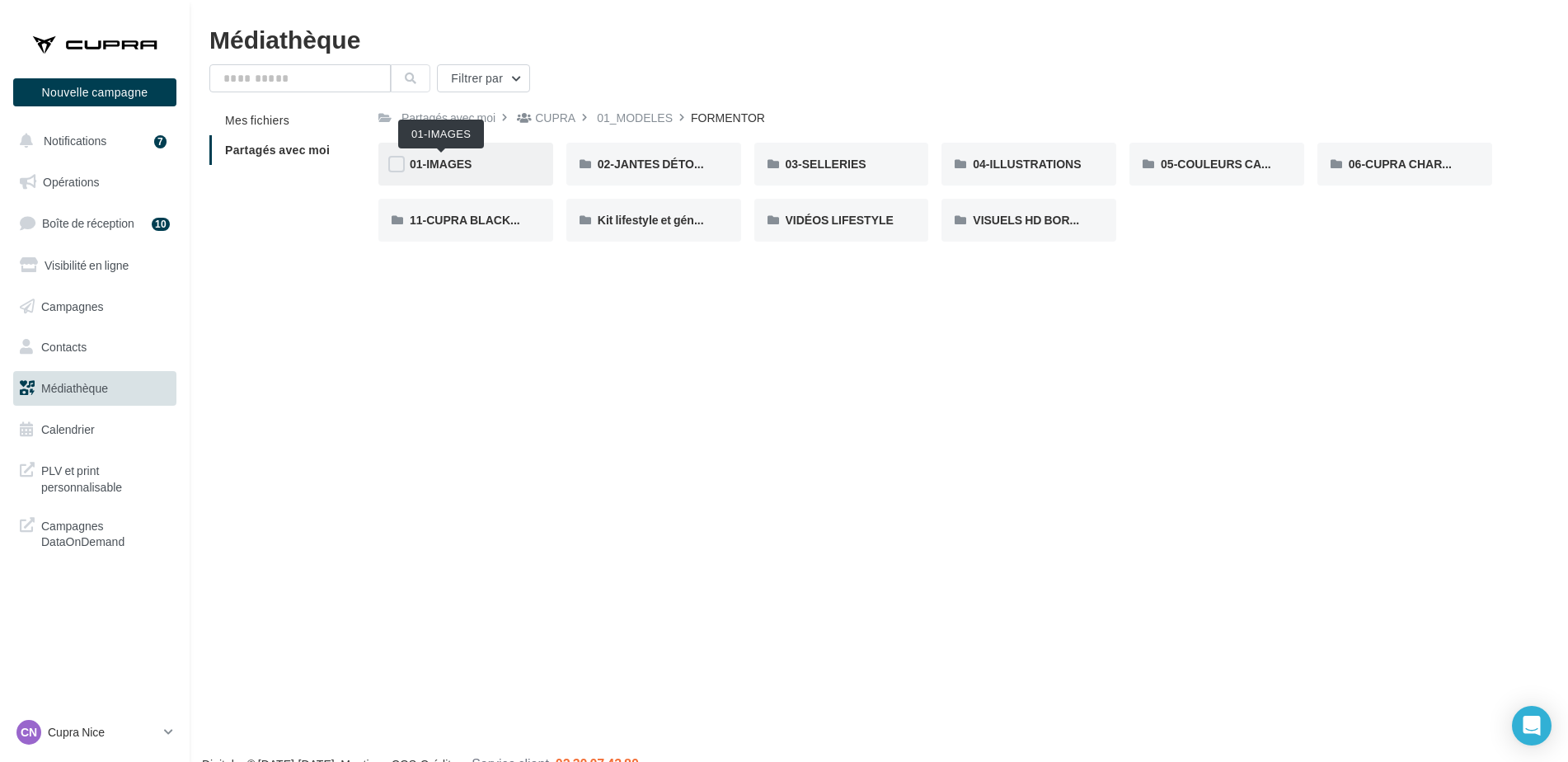
click at [456, 166] on span "01-IMAGES" at bounding box center [441, 164] width 62 height 14
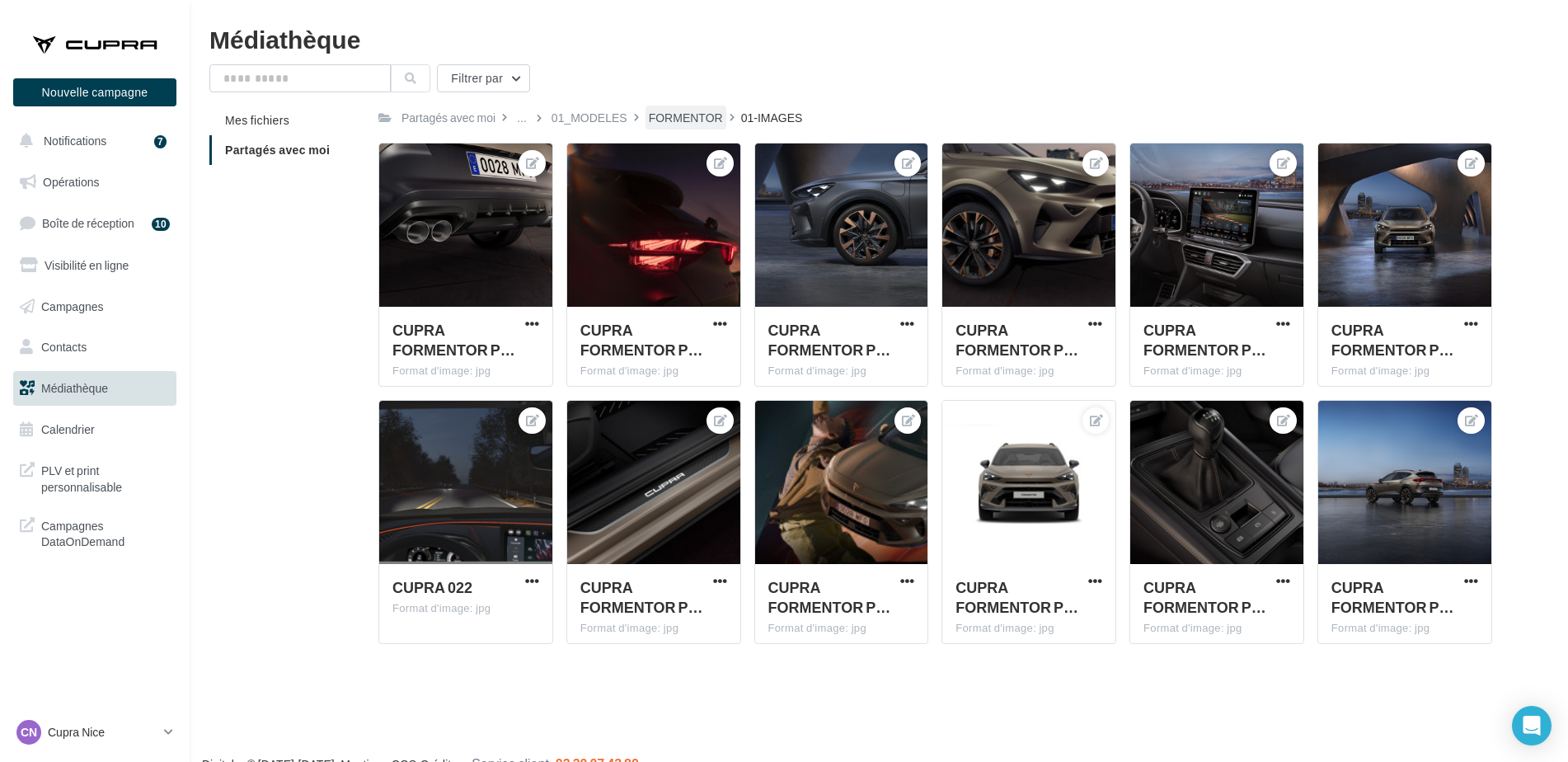
click at [668, 120] on div "FORMENTOR" at bounding box center [686, 117] width 74 height 17
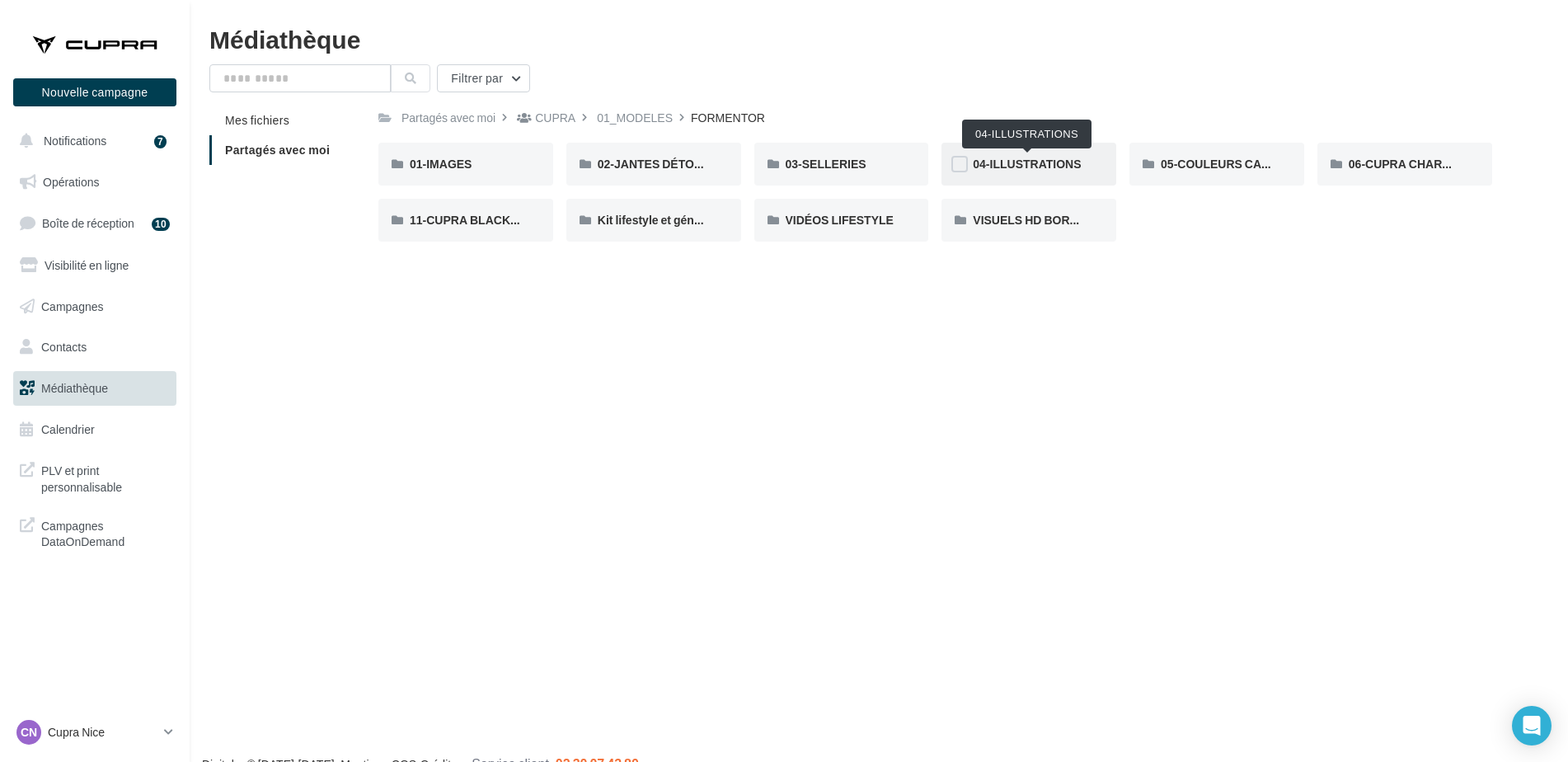
click at [997, 170] on span "04-ILLUSTRATIONS" at bounding box center [1027, 164] width 108 height 14
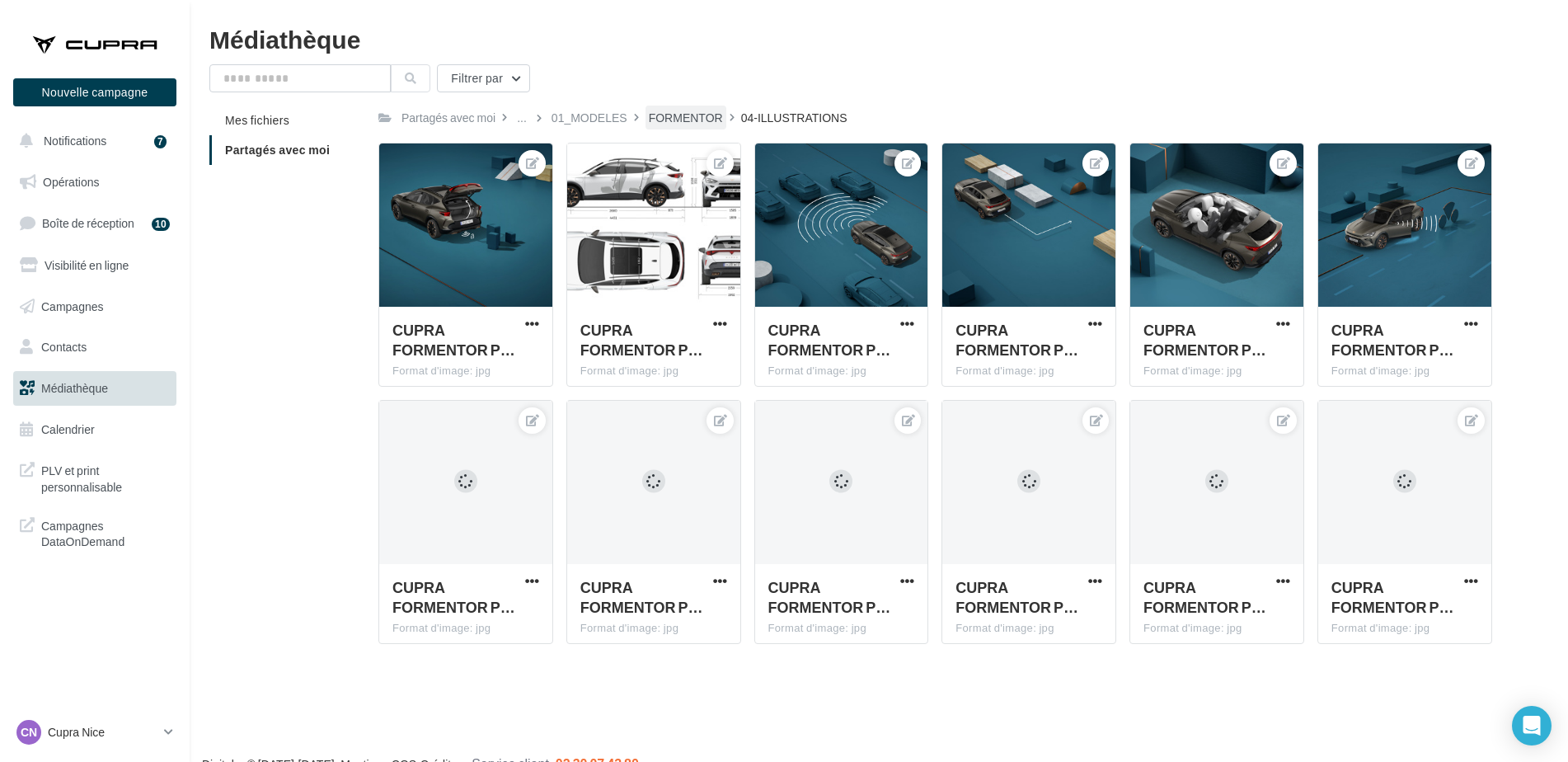
click at [691, 113] on div "FORMENTOR" at bounding box center [686, 117] width 74 height 17
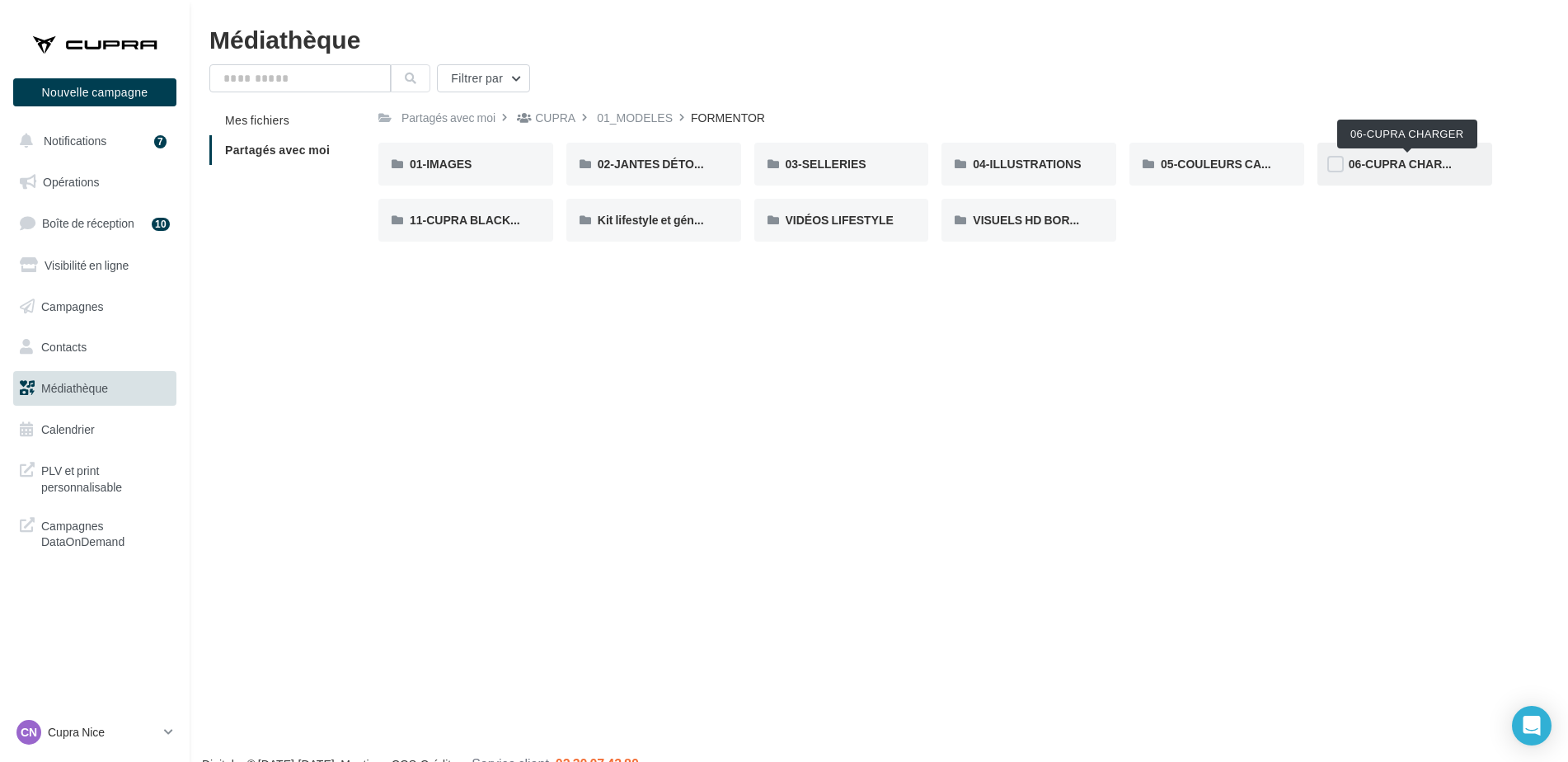
click at [1404, 165] on span "06-CUPRA CHARGER" at bounding box center [1408, 164] width 119 height 14
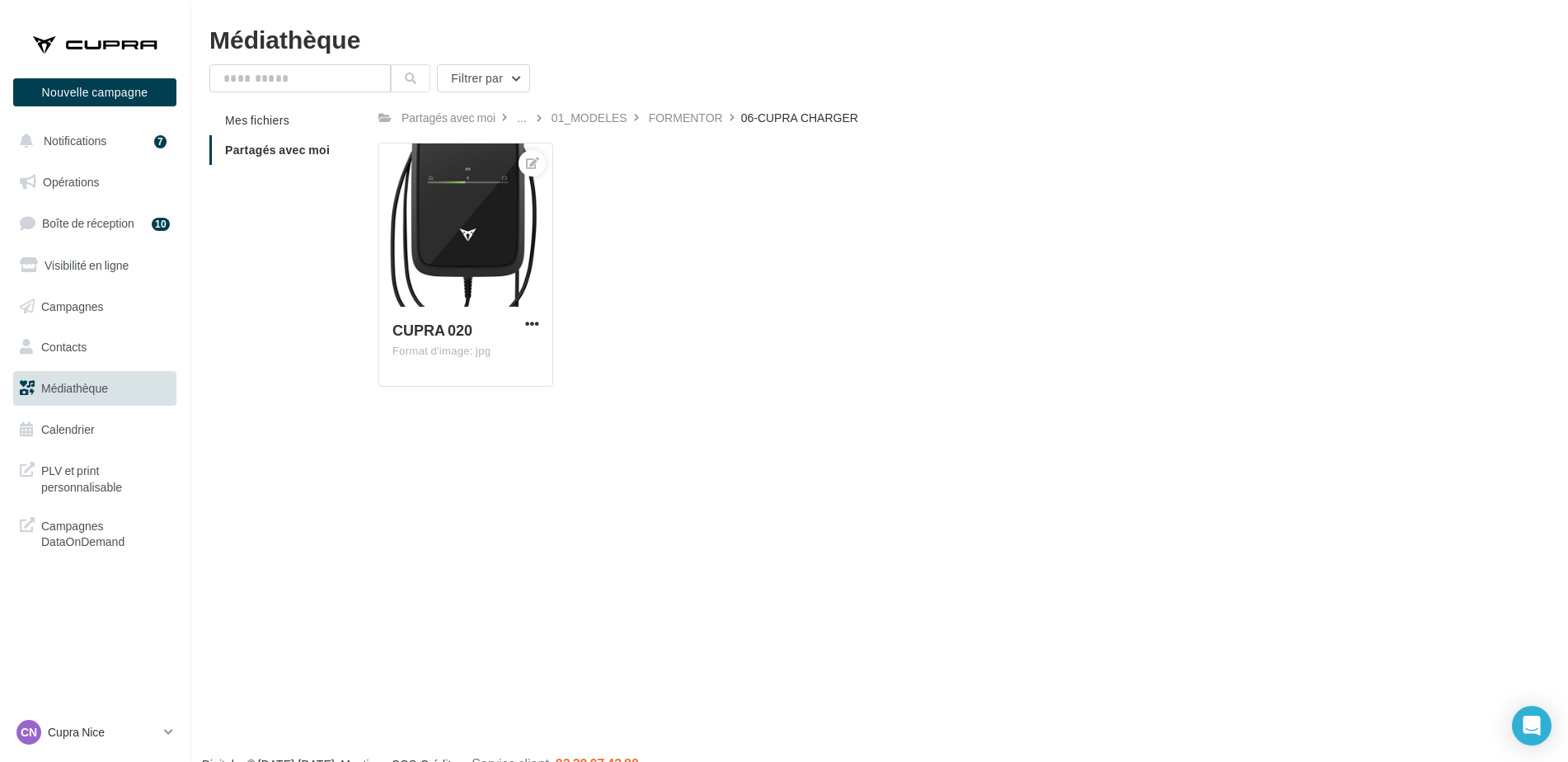
click at [685, 113] on div "FORMENTOR" at bounding box center [686, 117] width 74 height 17
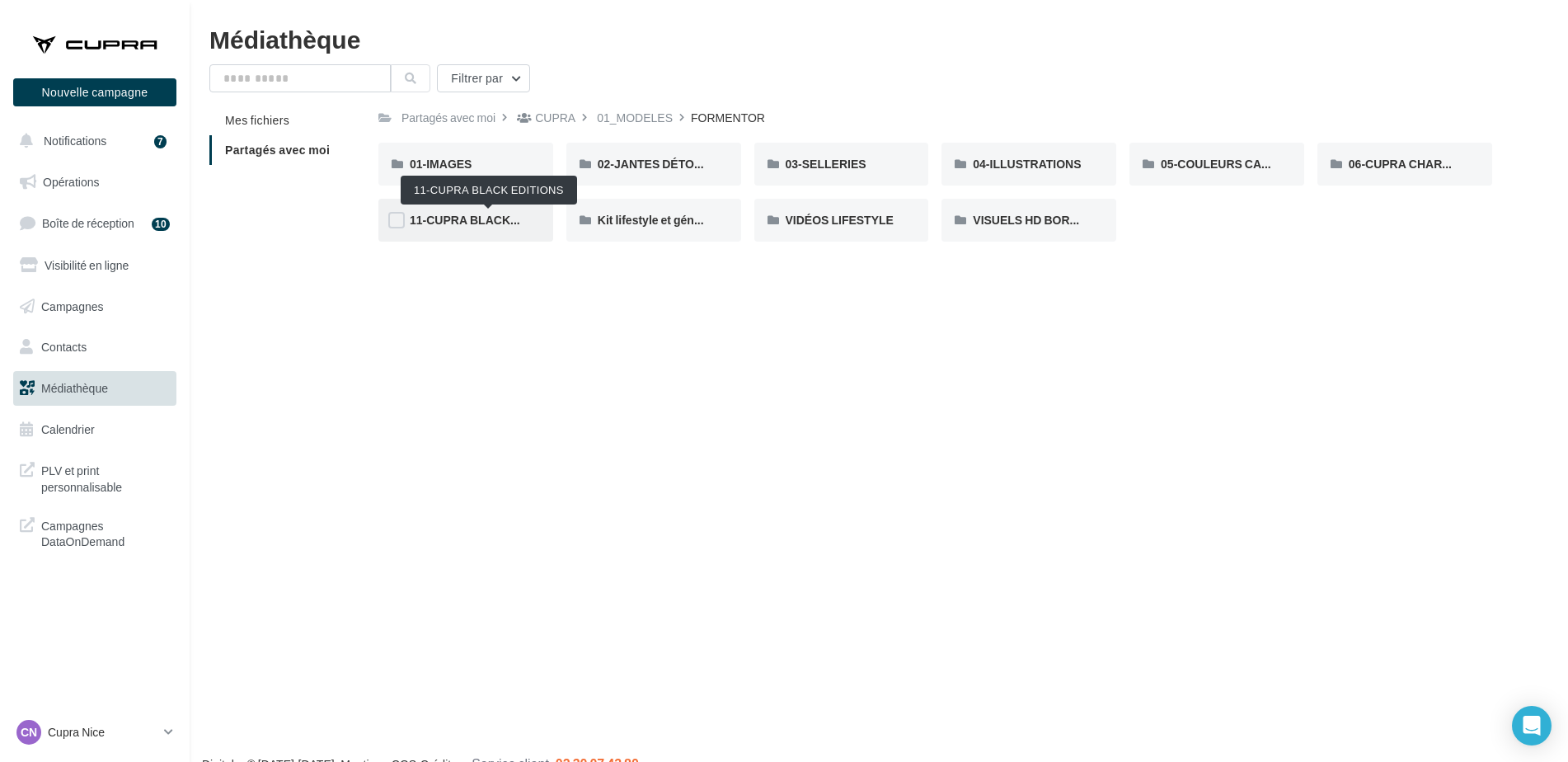
click at [458, 218] on span "11-CUPRA BLACK EDITIONS" at bounding box center [489, 220] width 158 height 14
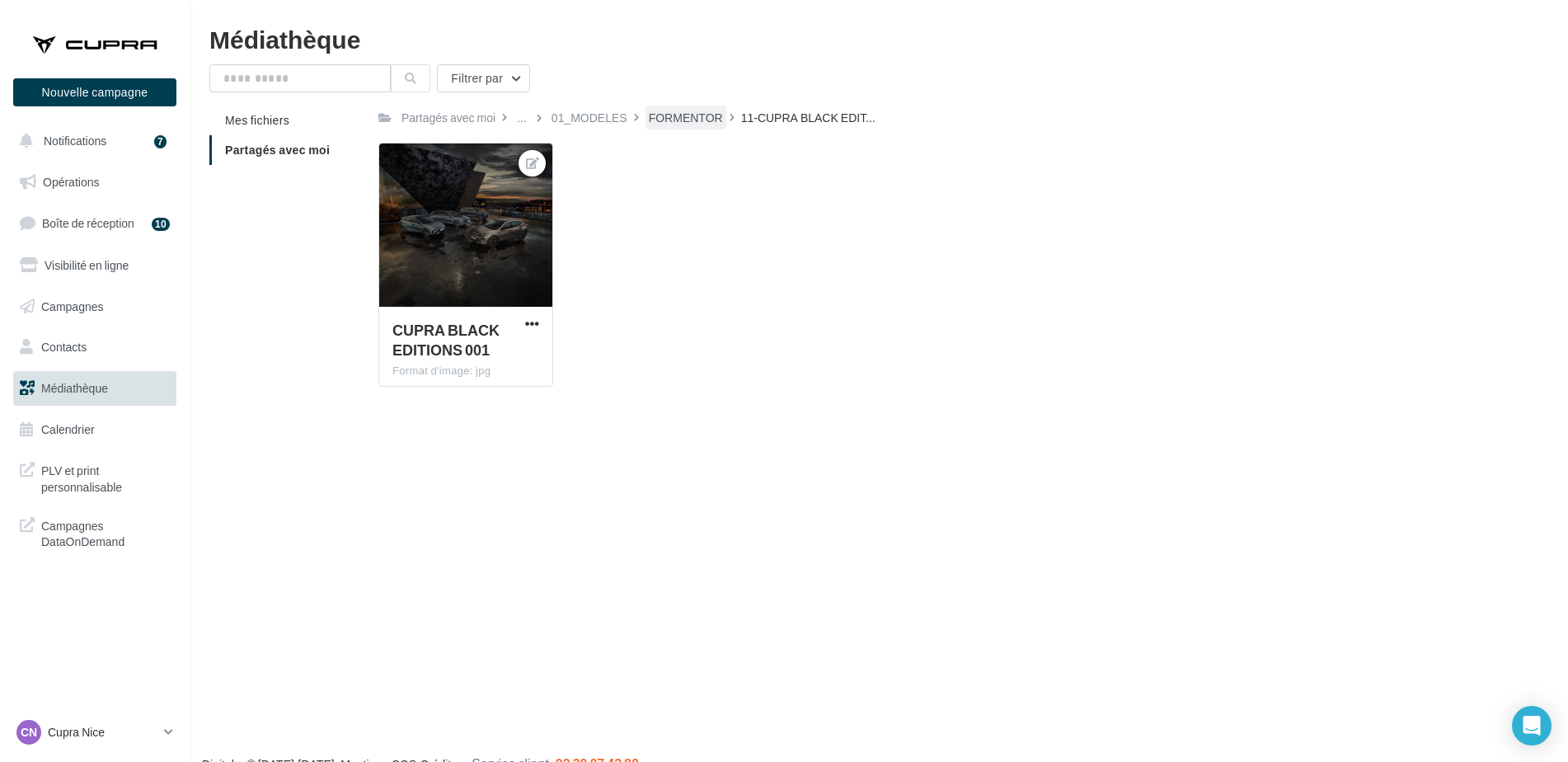
click at [689, 115] on div "FORMENTOR" at bounding box center [686, 117] width 74 height 17
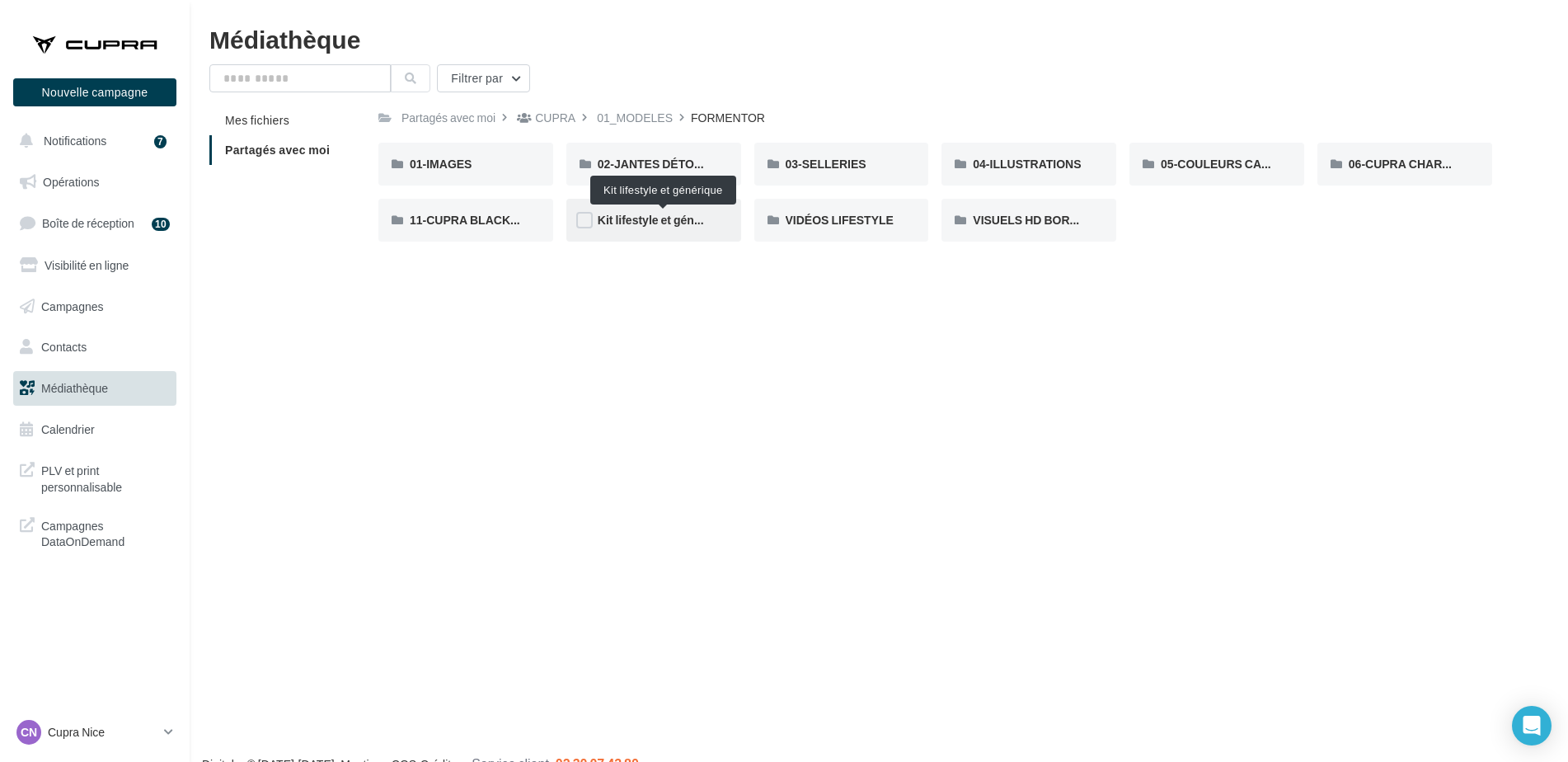
click at [674, 220] on span "Kit lifestyle et générique" at bounding box center [663, 220] width 131 height 14
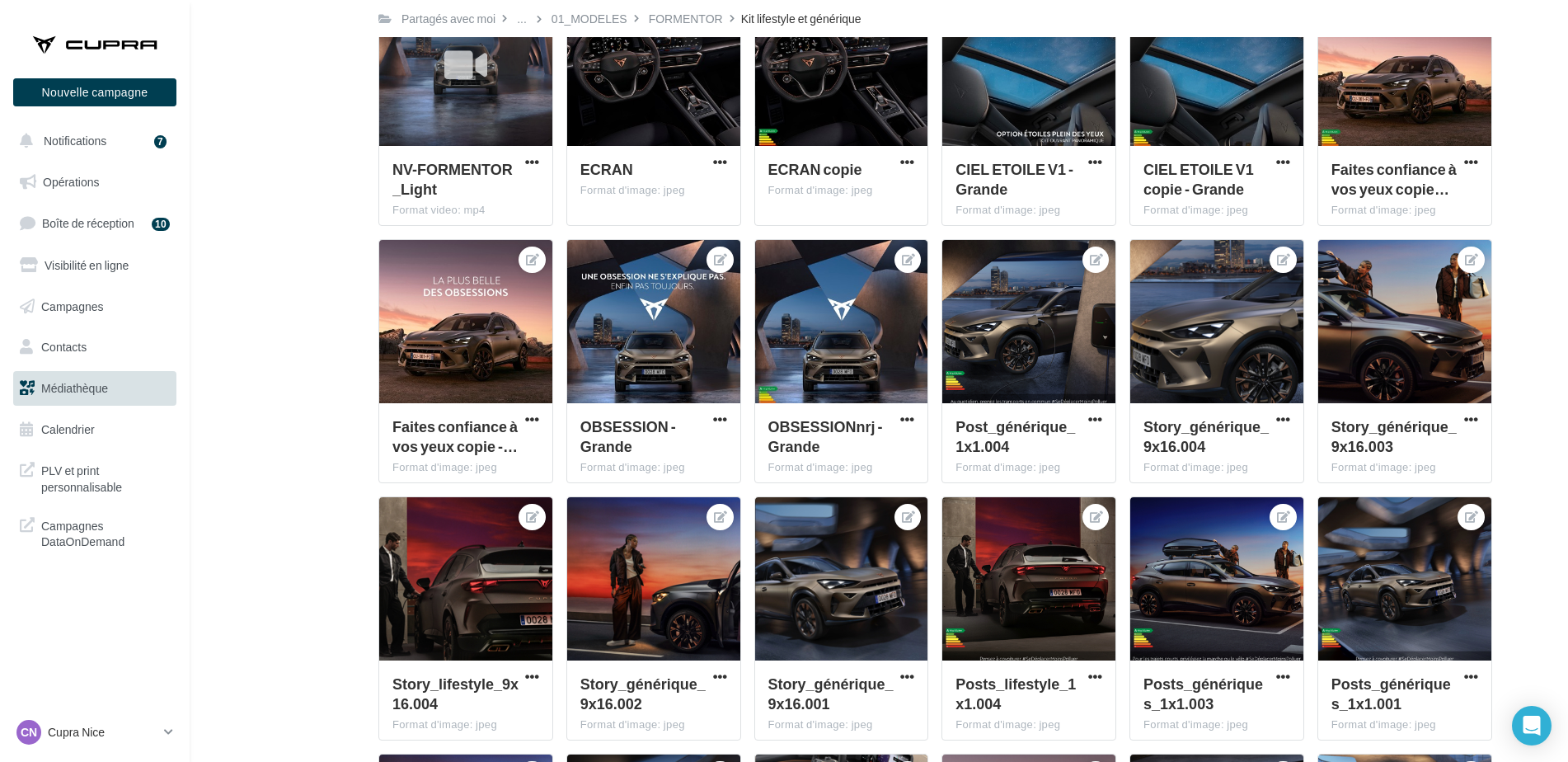
scroll to position [391, 0]
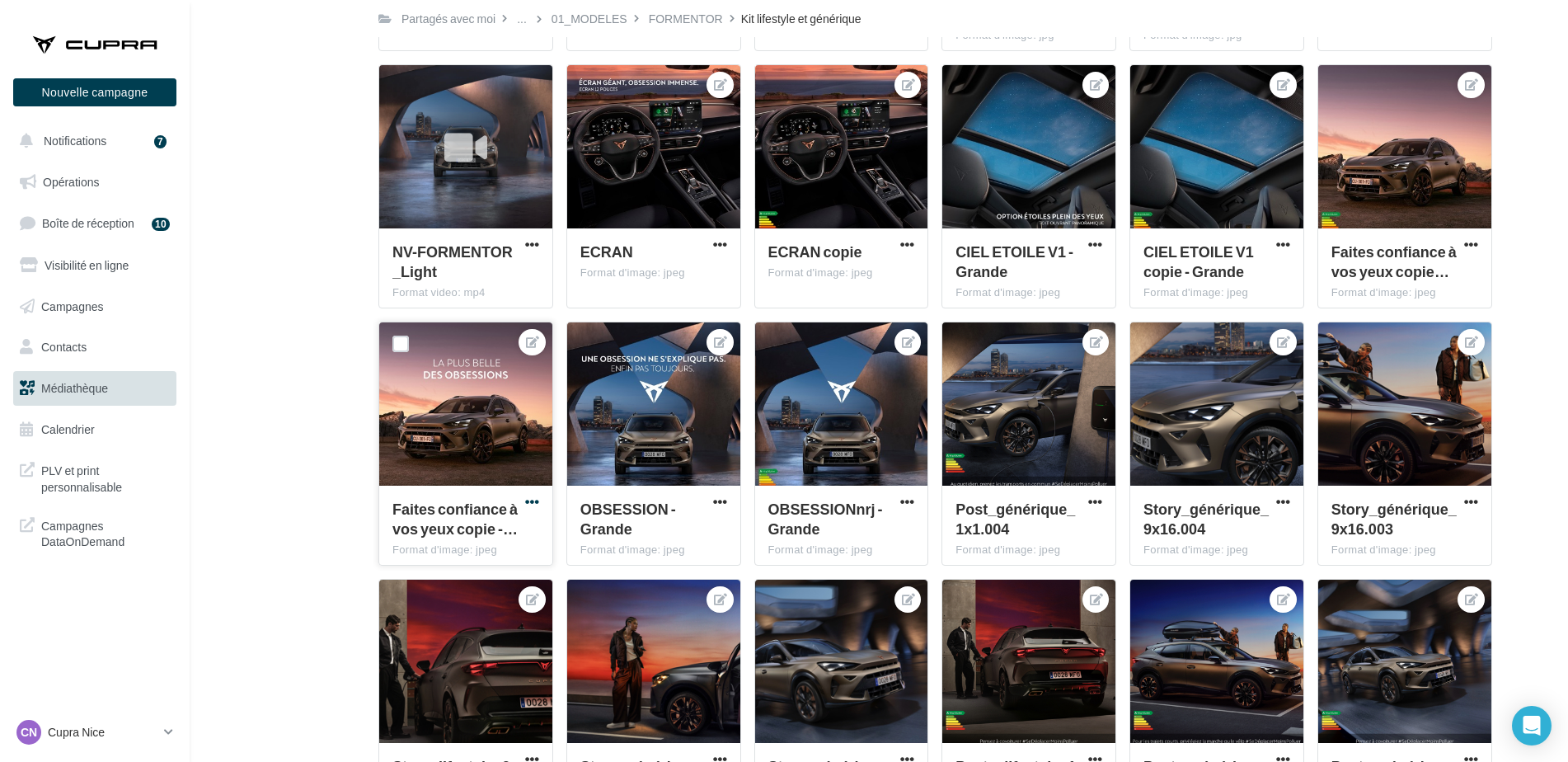
click at [533, 498] on span "button" at bounding box center [533, 502] width 14 height 14
click at [437, 586] on button "Télécharger" at bounding box center [458, 578] width 169 height 43
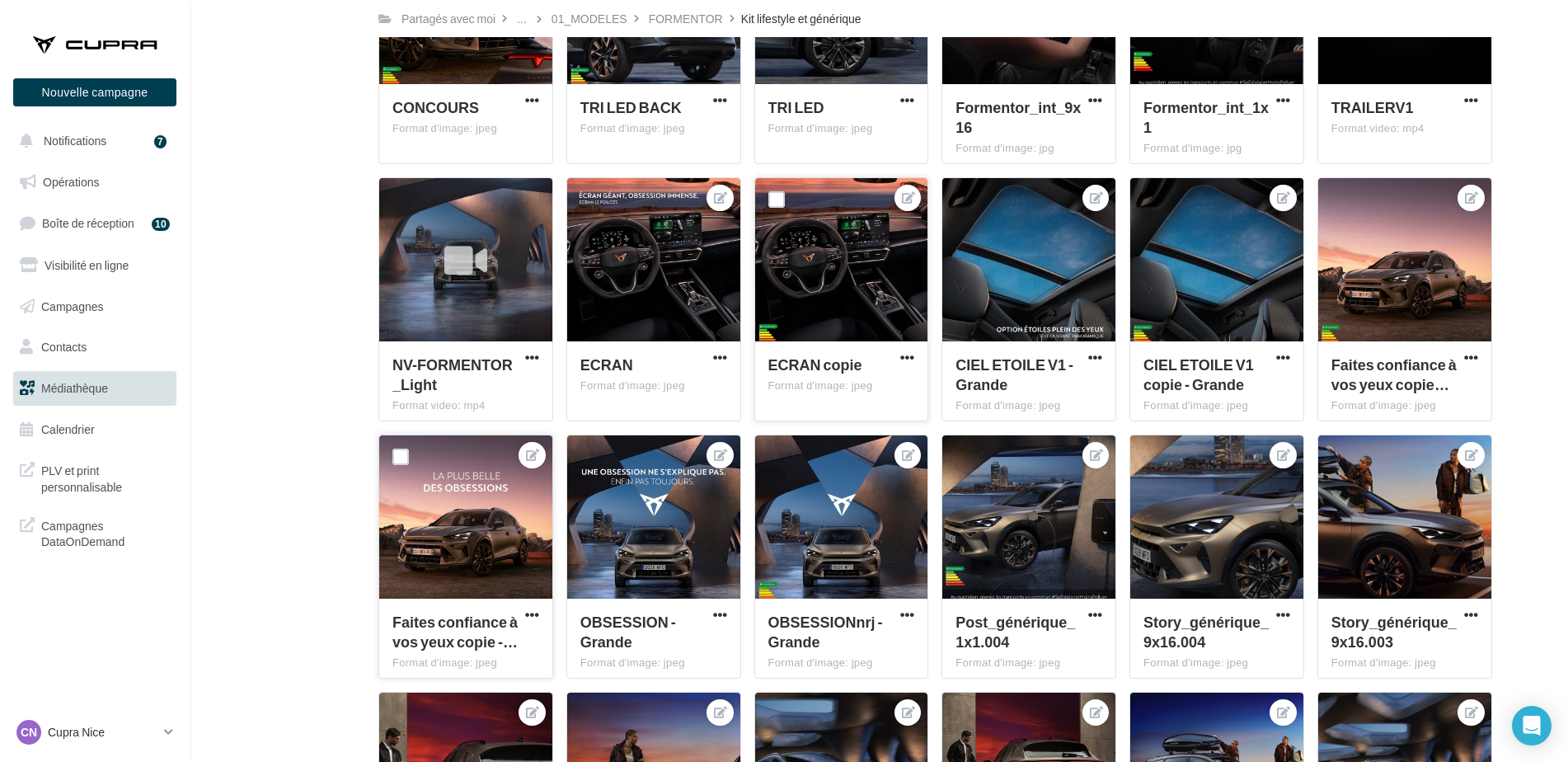
scroll to position [0, 0]
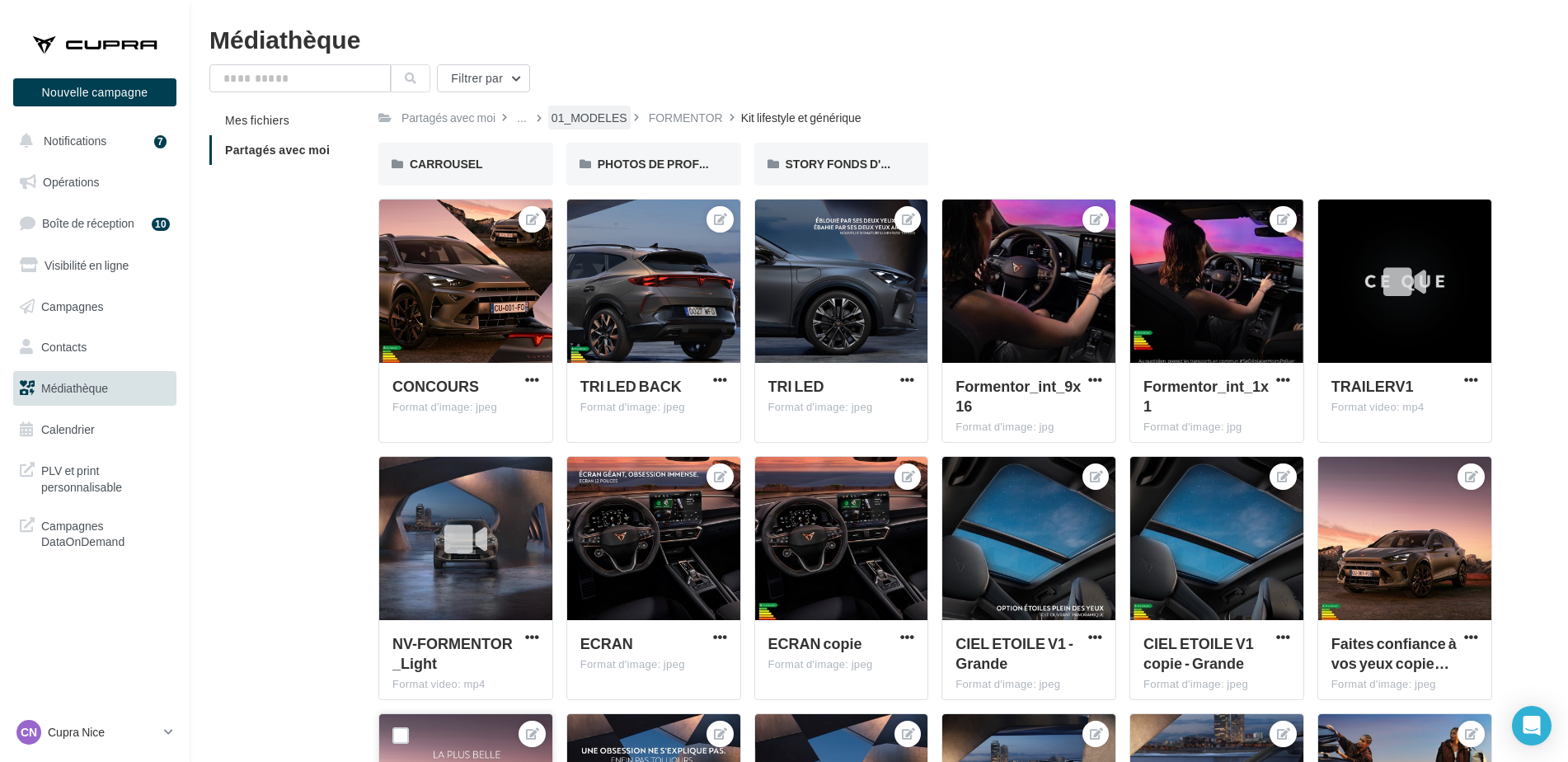
click at [582, 117] on div "01_MODELES" at bounding box center [589, 117] width 76 height 17
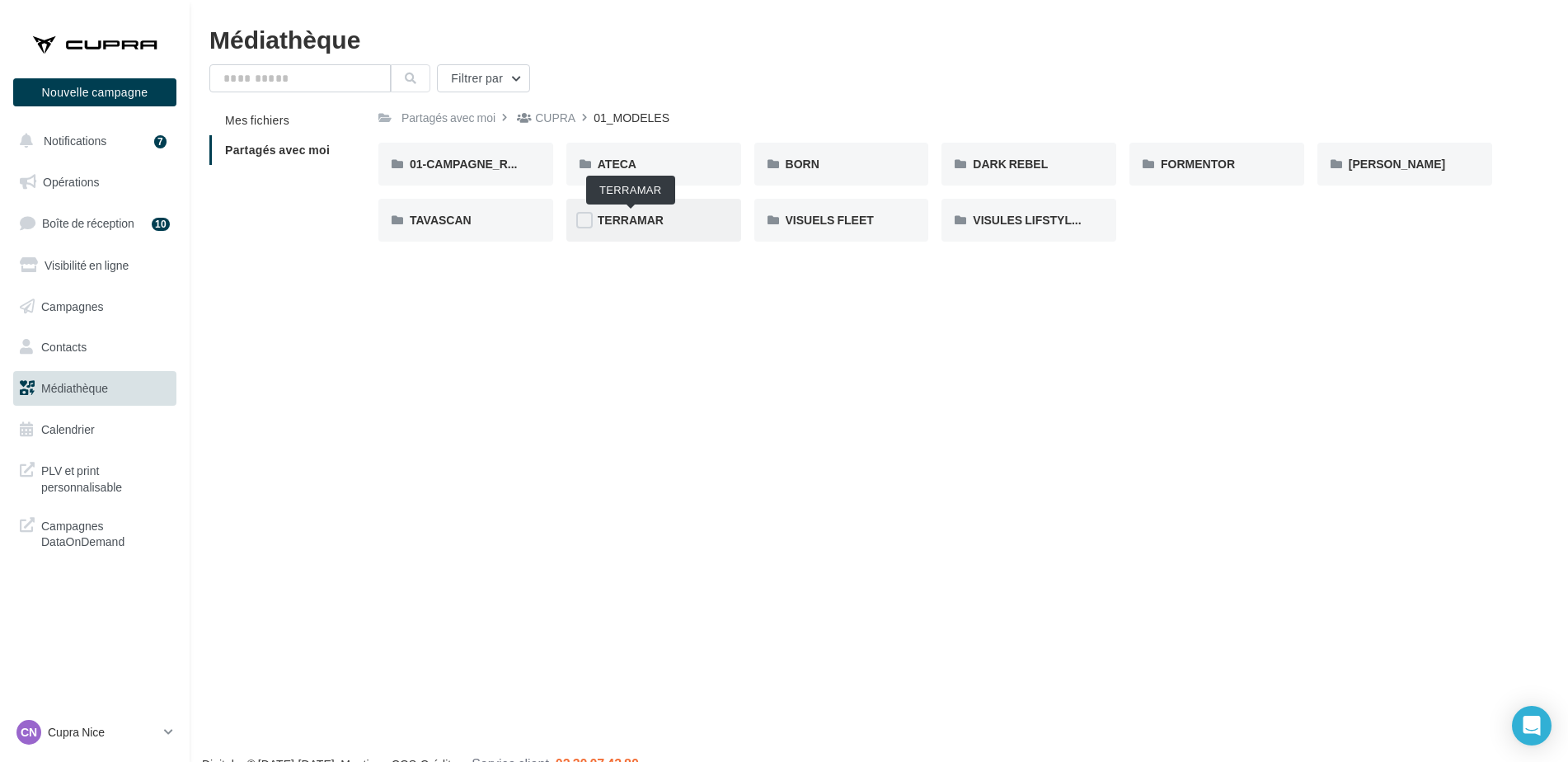
click at [609, 225] on span "TERRAMAR" at bounding box center [631, 220] width 66 height 14
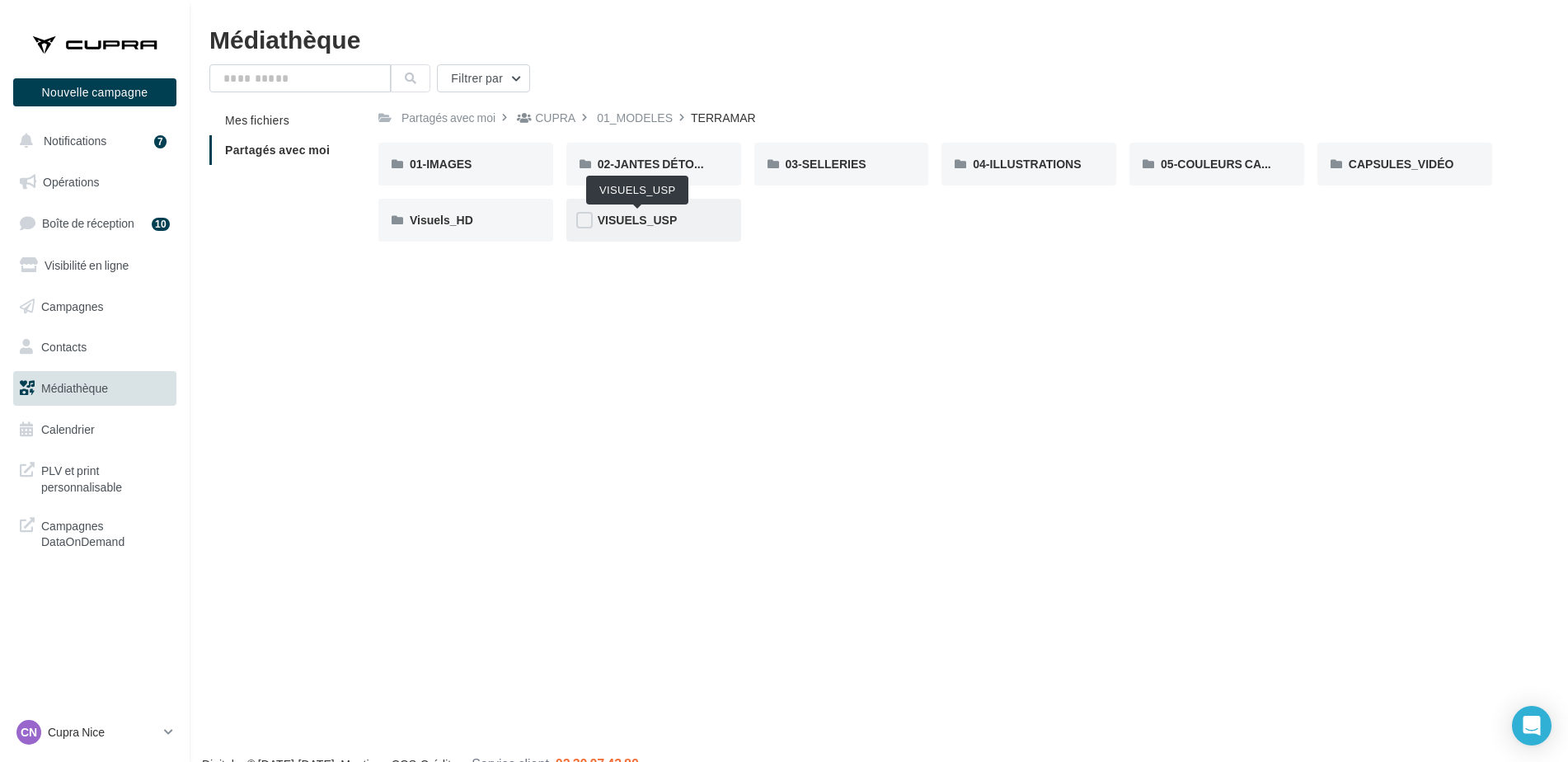
click at [655, 221] on span "VISUELS_USP" at bounding box center [638, 220] width 79 height 14
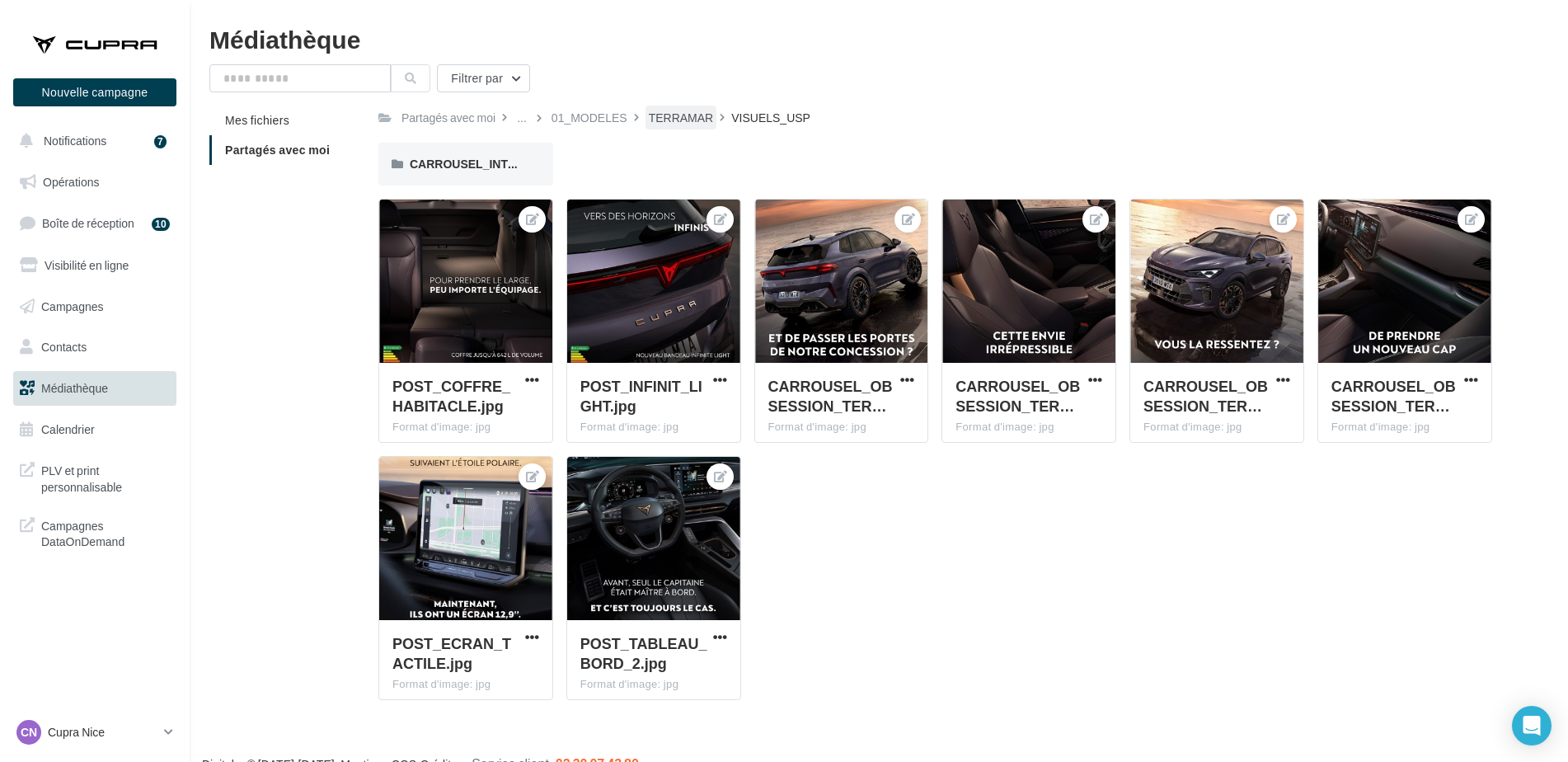
click at [669, 117] on div "TERRAMAR" at bounding box center [682, 117] width 65 height 17
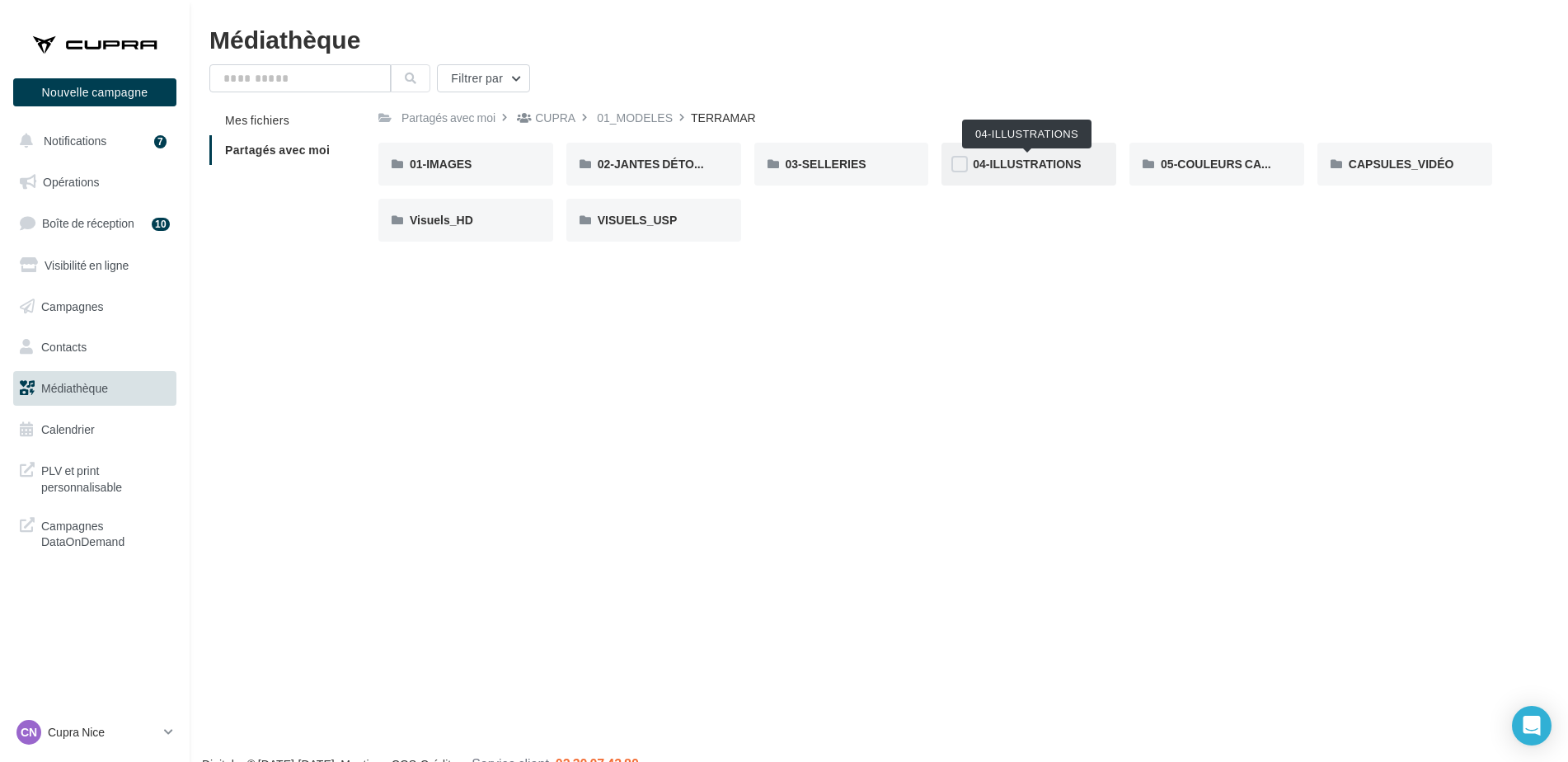
click at [1047, 166] on span "04-ILLUSTRATIONS" at bounding box center [1027, 164] width 108 height 14
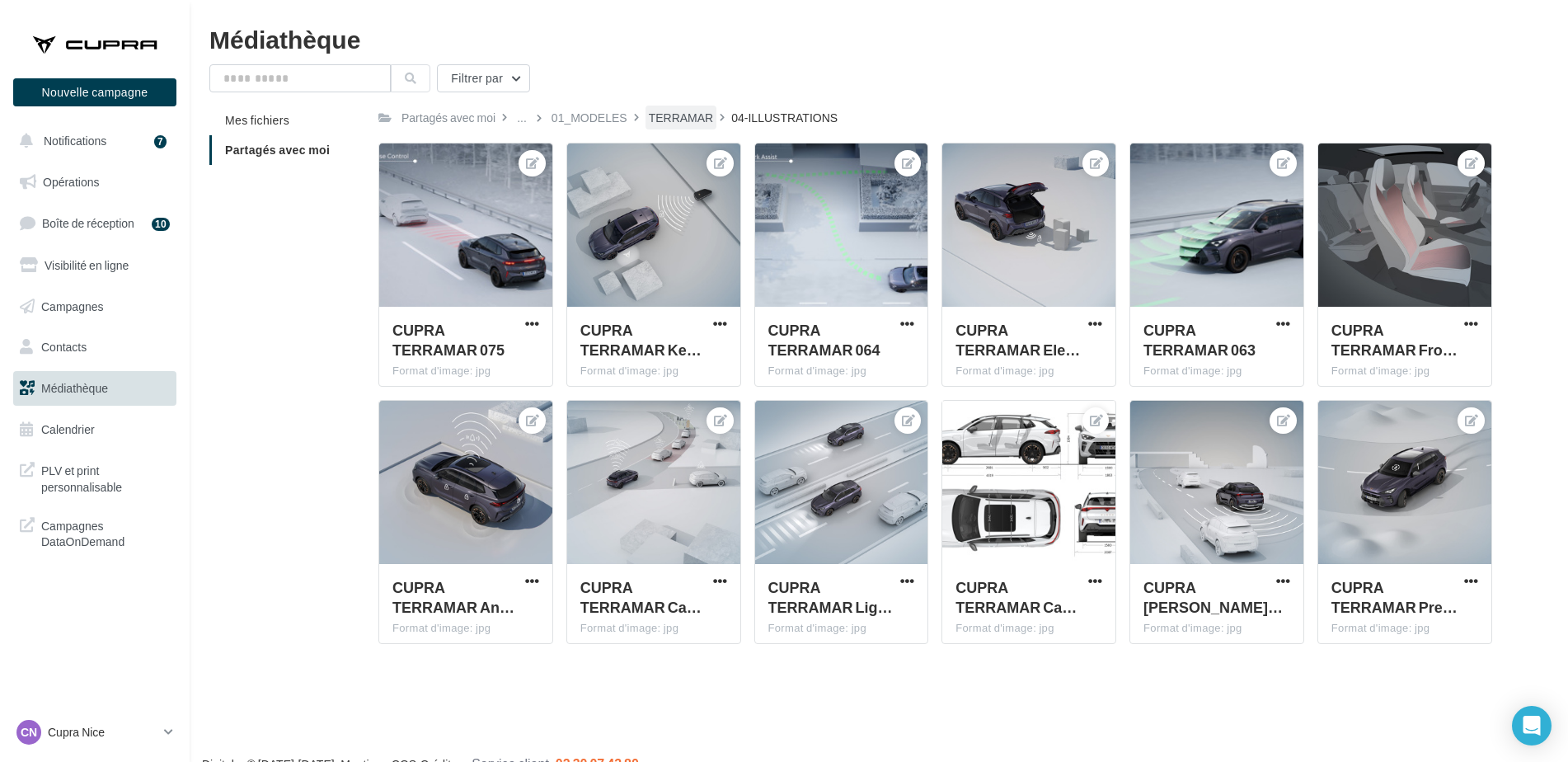
click at [686, 115] on div "TERRAMAR" at bounding box center [682, 117] width 65 height 17
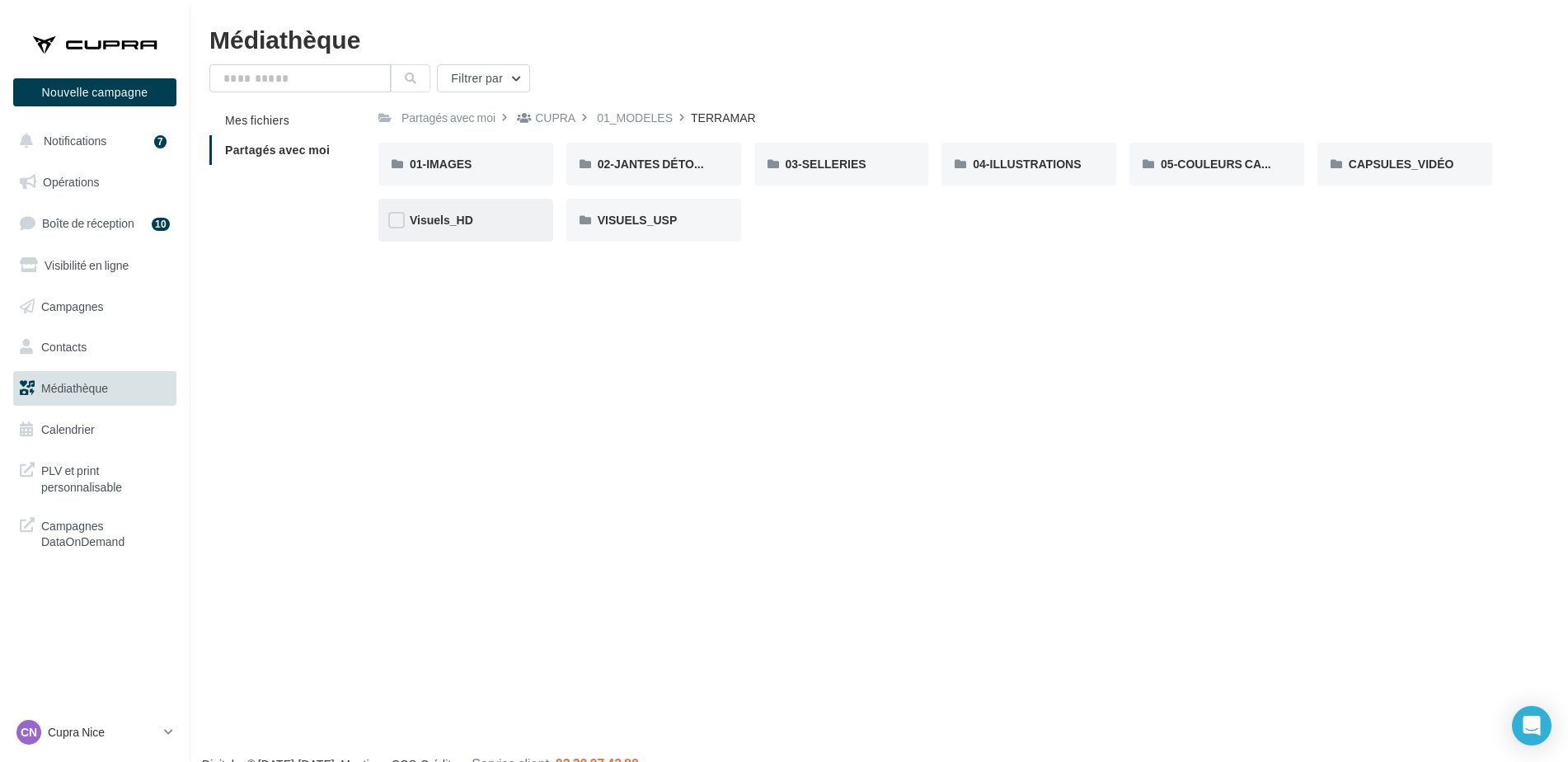
click at [442, 207] on div "Visuels_HD" at bounding box center [466, 220] width 175 height 43
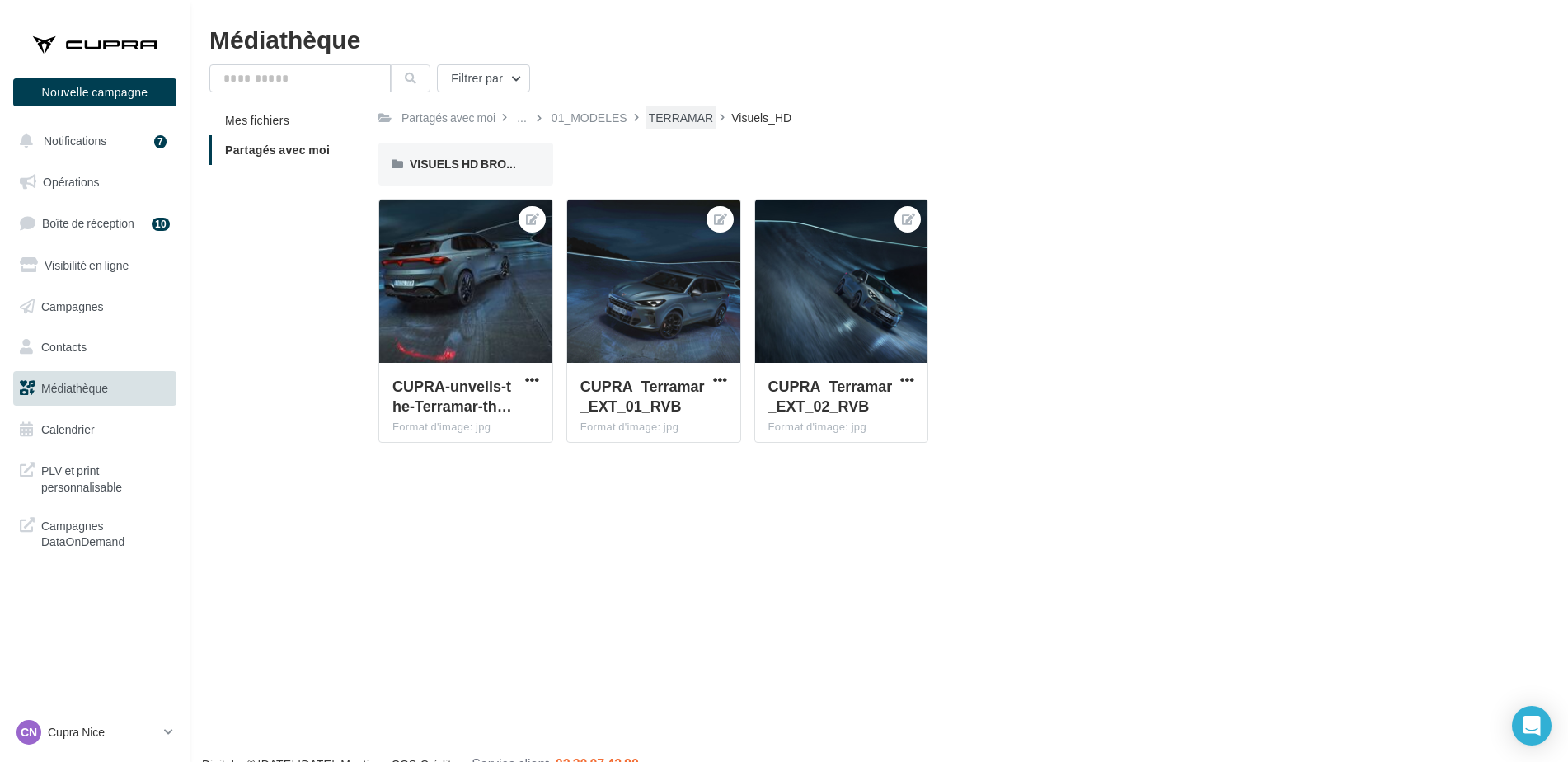
click at [693, 111] on div "TERRAMAR" at bounding box center [682, 117] width 65 height 17
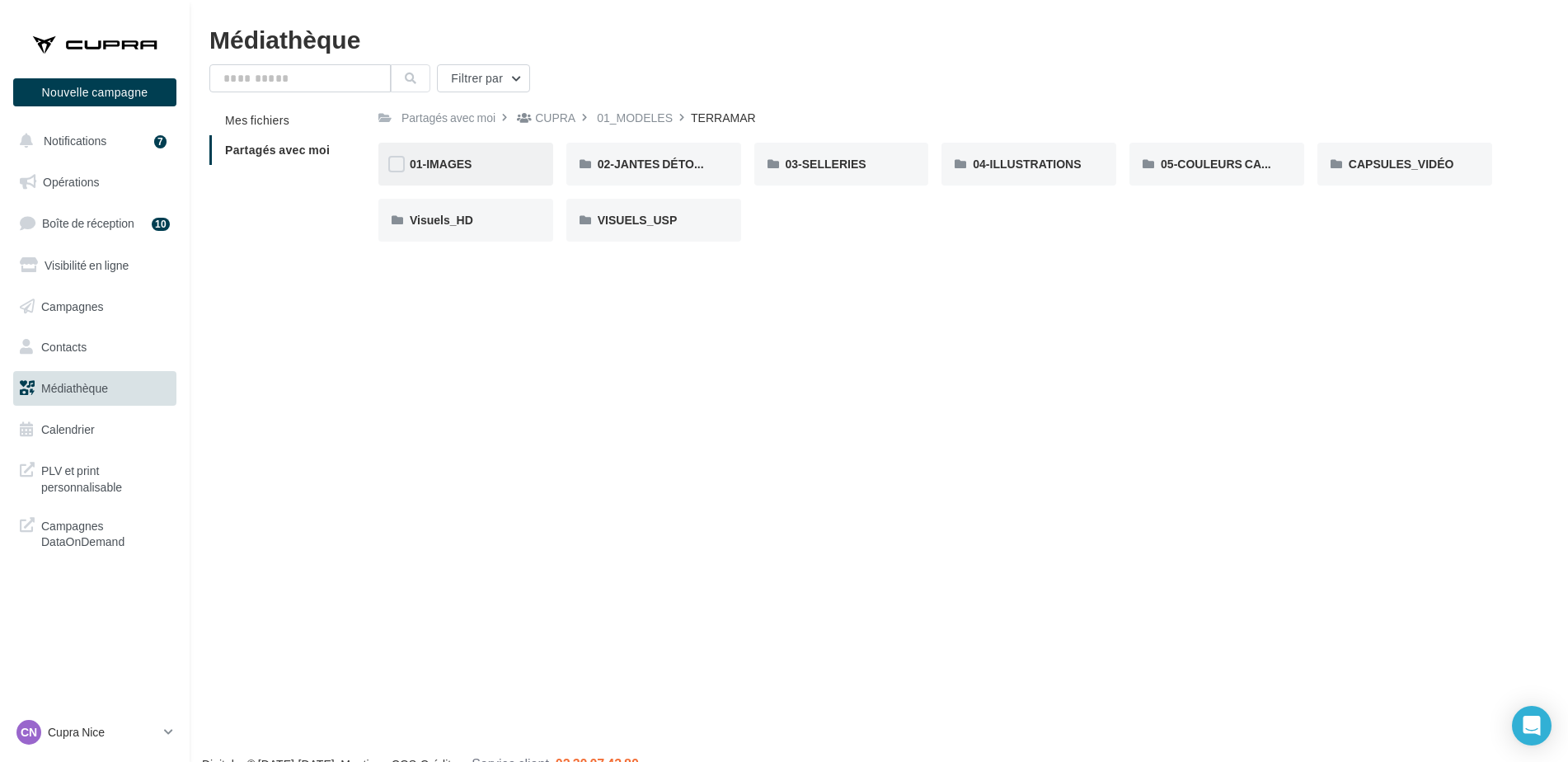
click at [474, 161] on div "01-IMAGES" at bounding box center [466, 164] width 112 height 17
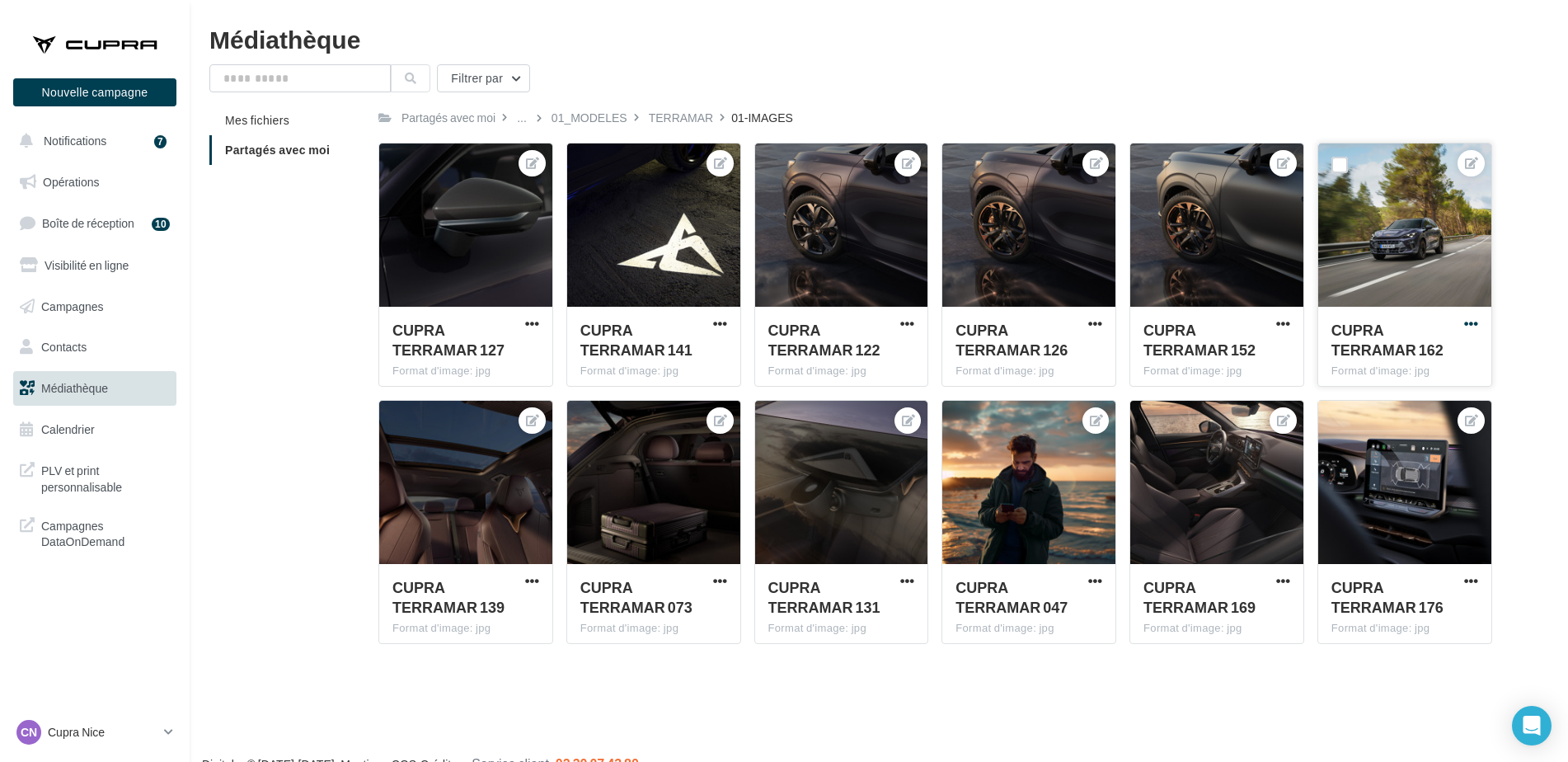
click at [1464, 325] on span "button" at bounding box center [1471, 324] width 14 height 14
click at [1389, 400] on button "Télécharger" at bounding box center [1397, 399] width 169 height 43
click at [716, 321] on span "button" at bounding box center [721, 324] width 14 height 14
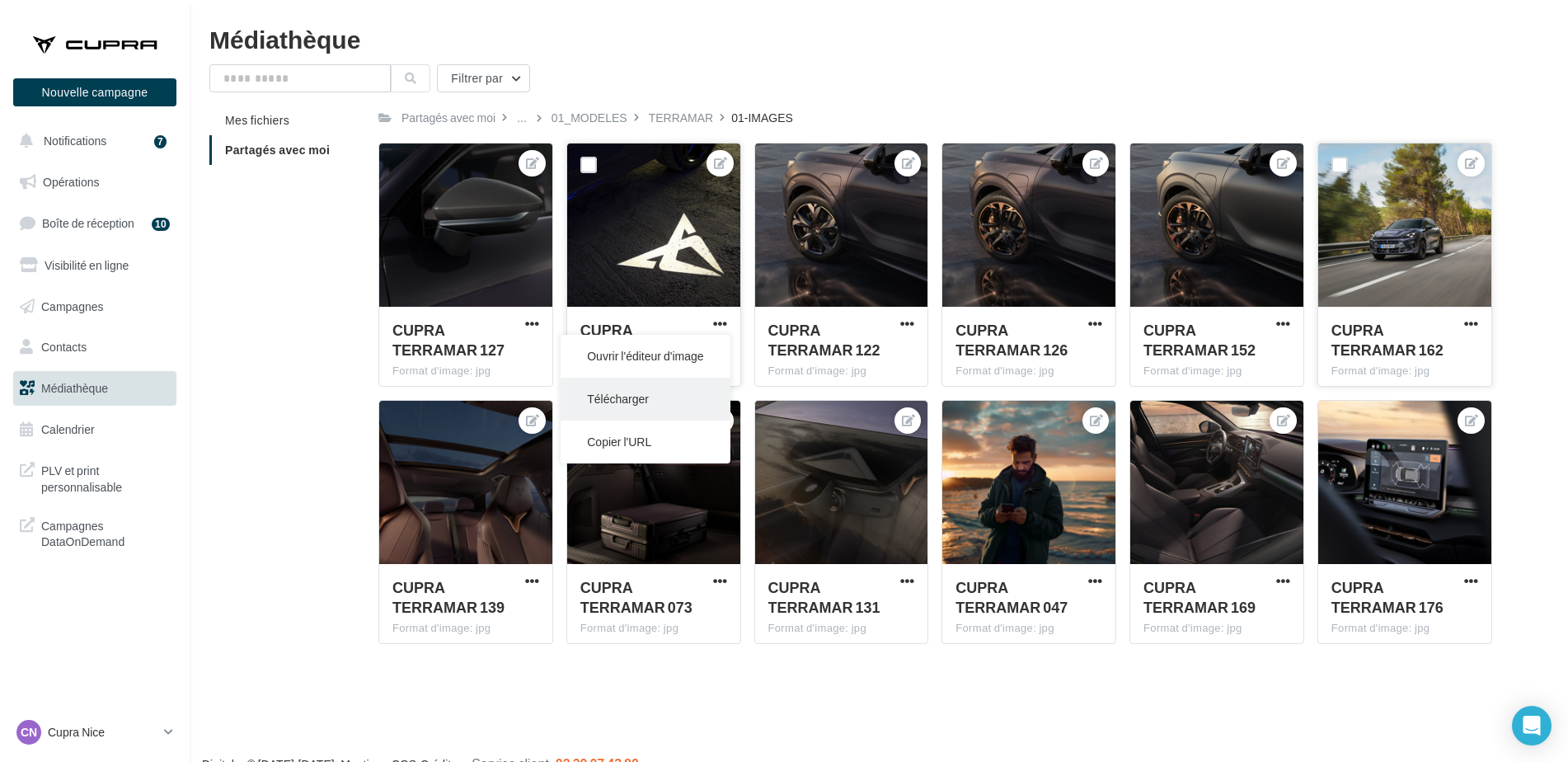
click at [615, 400] on button "Télécharger" at bounding box center [646, 399] width 169 height 43
click at [78, 729] on p "Cupra Nice" at bounding box center [102, 732] width 109 height 17
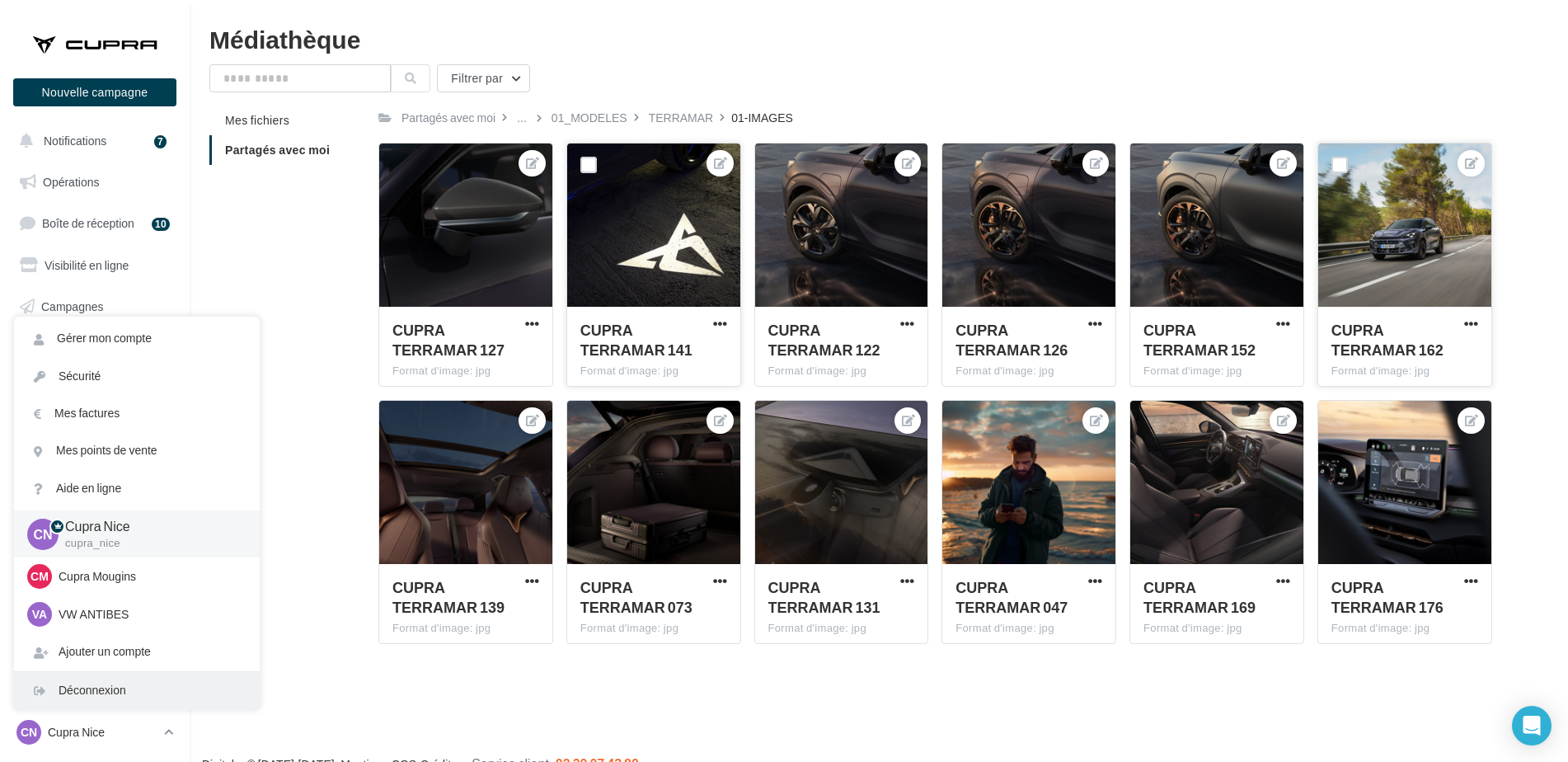
click at [91, 686] on div "Déconnexion" at bounding box center [137, 691] width 246 height 37
